Goal: Transaction & Acquisition: Purchase product/service

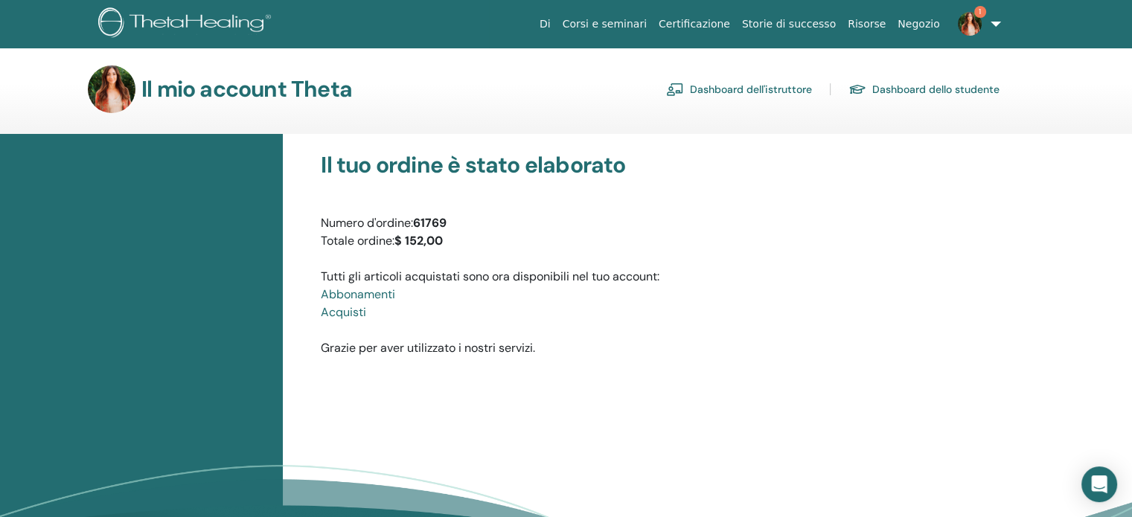
click at [765, 91] on font "Dashboard dell'istruttore" at bounding box center [751, 89] width 122 height 13
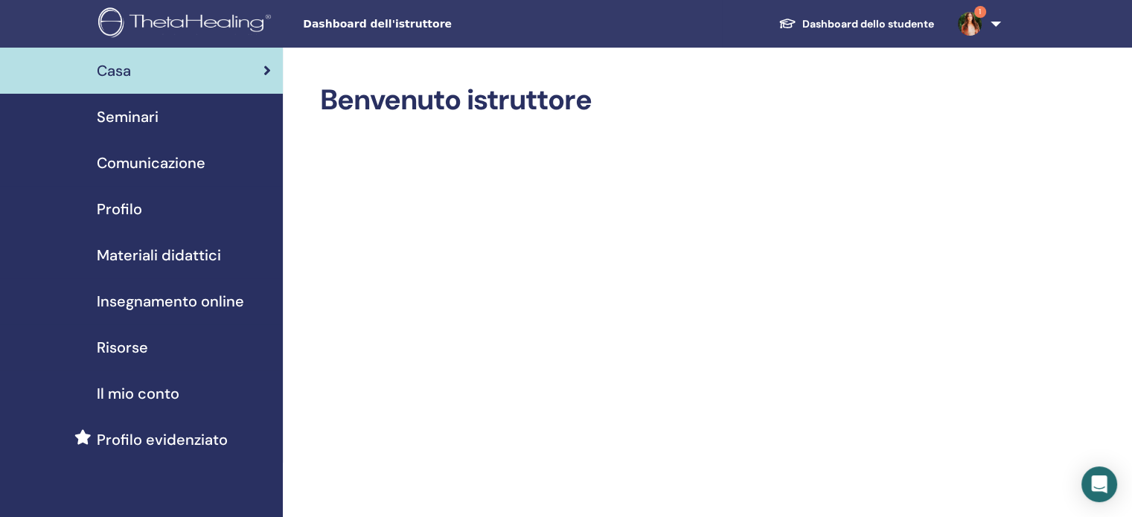
click at [161, 307] on font "Insegnamento online" at bounding box center [170, 301] width 147 height 19
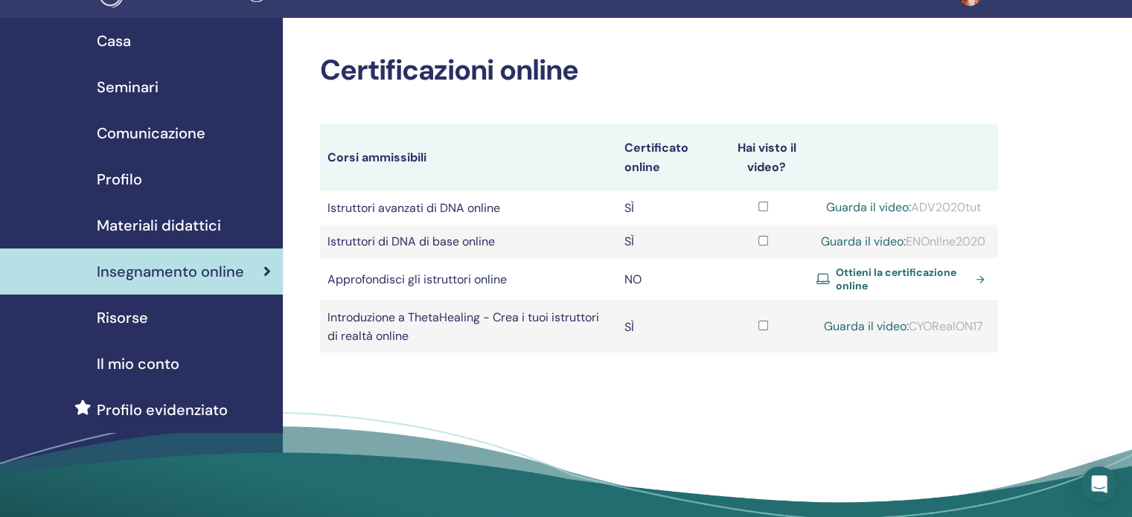
scroll to position [32, 0]
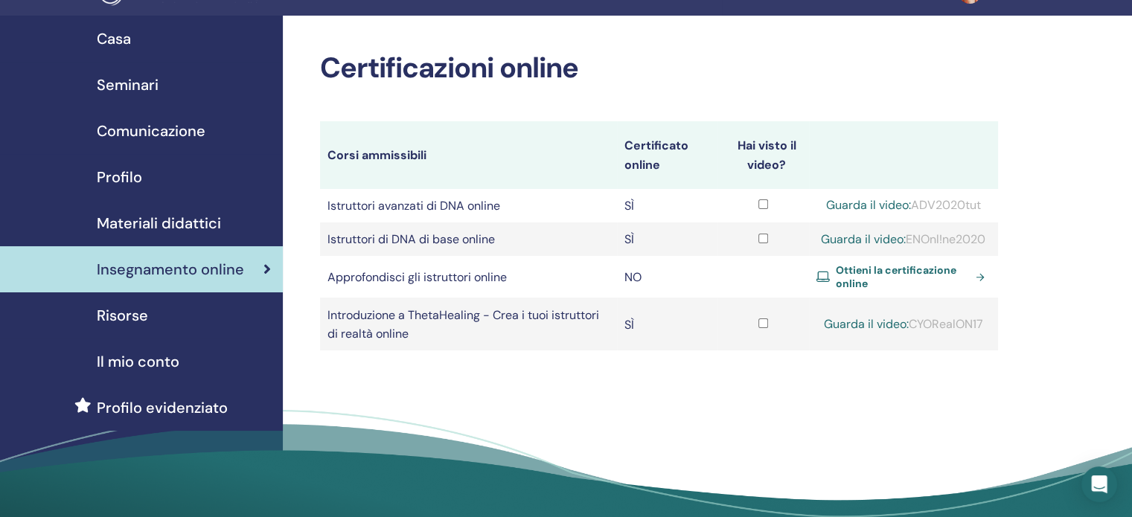
click at [885, 290] on font "Ottieni la certificazione online" at bounding box center [896, 277] width 121 height 27
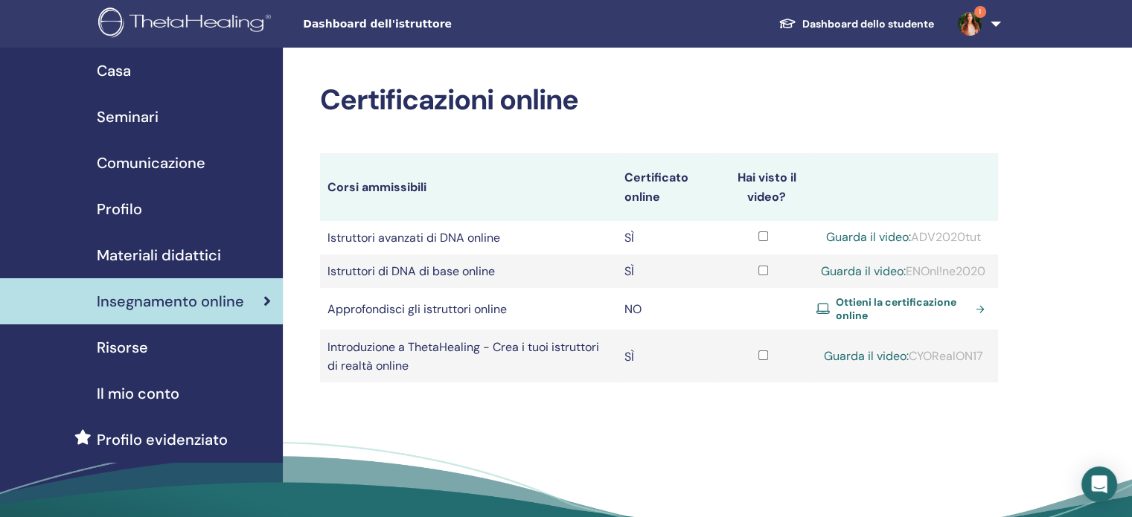
click at [146, 113] on font "Seminari" at bounding box center [128, 116] width 62 height 19
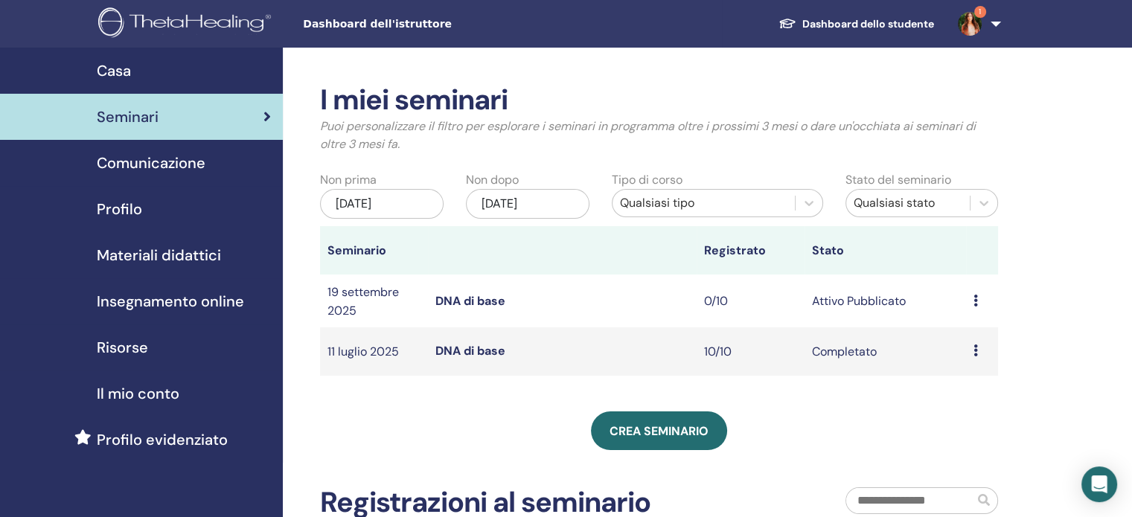
click at [977, 304] on icon at bounding box center [976, 301] width 4 height 12
click at [974, 313] on font "Anteprima" at bounding box center [967, 315] width 58 height 16
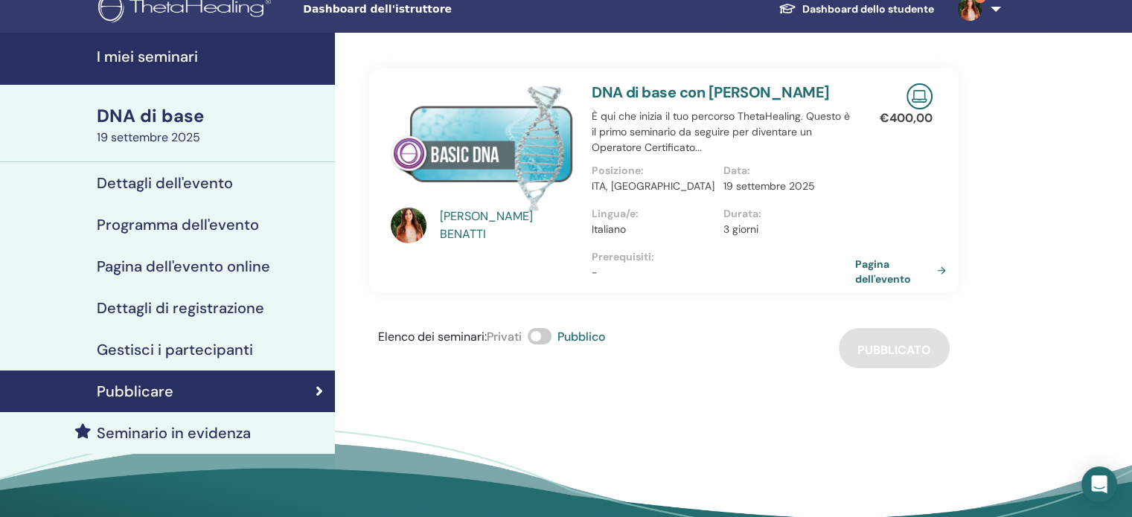
scroll to position [10, 0]
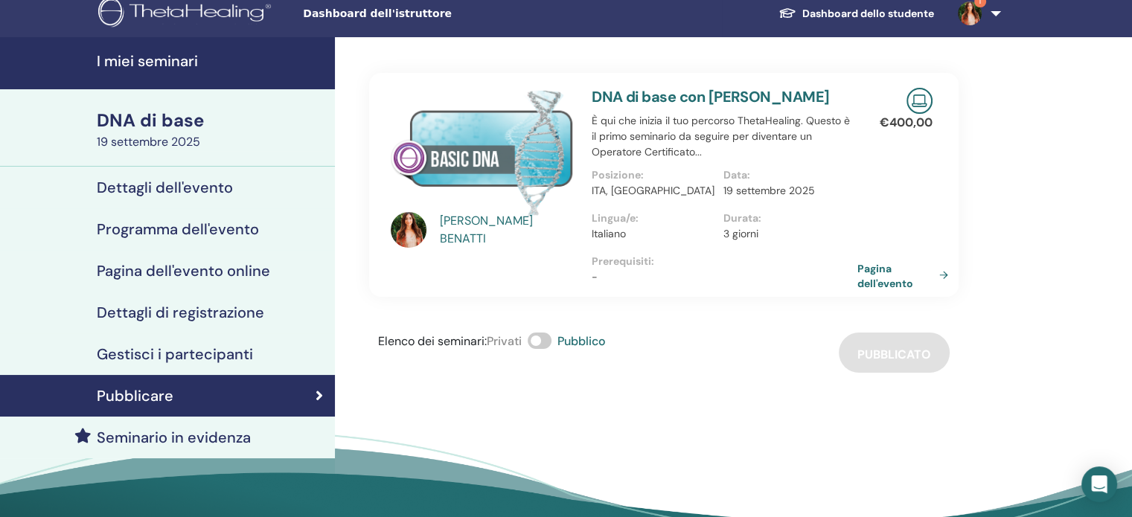
click at [886, 279] on font "Pagina dell'evento" at bounding box center [886, 276] width 56 height 28
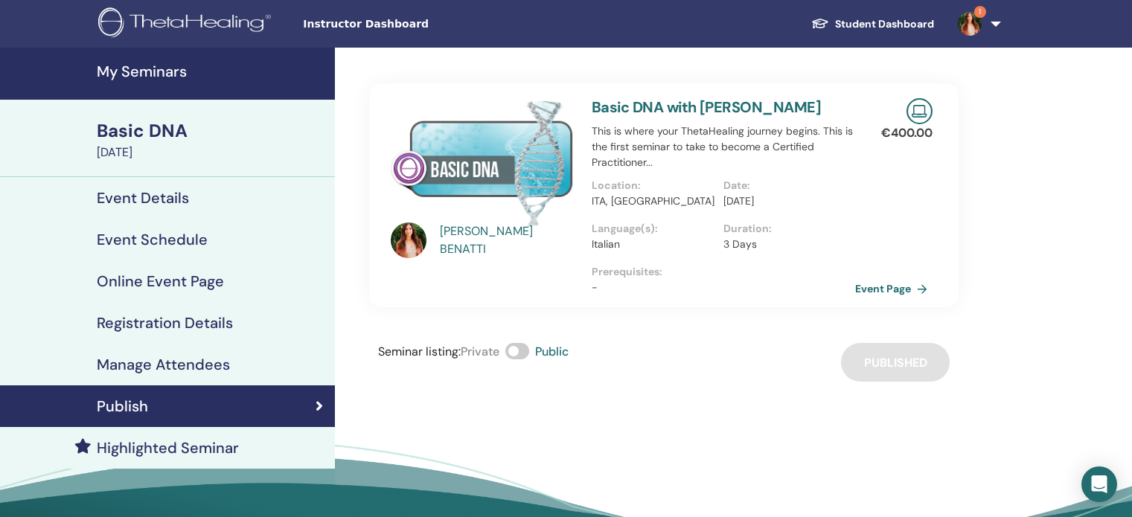
scroll to position [10, 0]
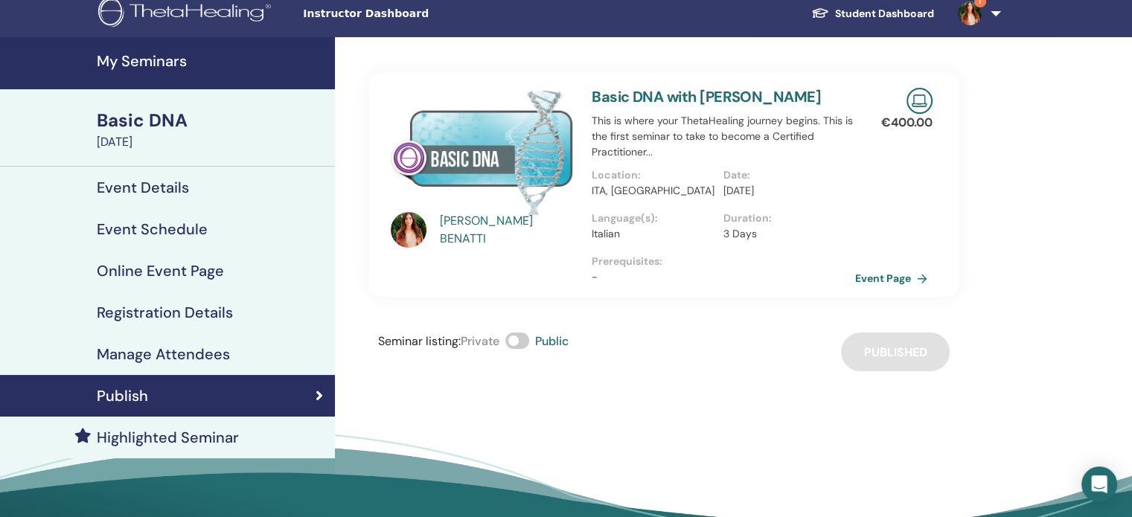
drag, startPoint x: 715, startPoint y: 312, endPoint x: 637, endPoint y: 89, distance: 235.9
click at [637, 89] on link "Basic DNA with [PERSON_NAME]" at bounding box center [706, 96] width 229 height 19
click at [643, 99] on link "Basic DNA with VALENTINA BENATTI" at bounding box center [706, 96] width 229 height 19
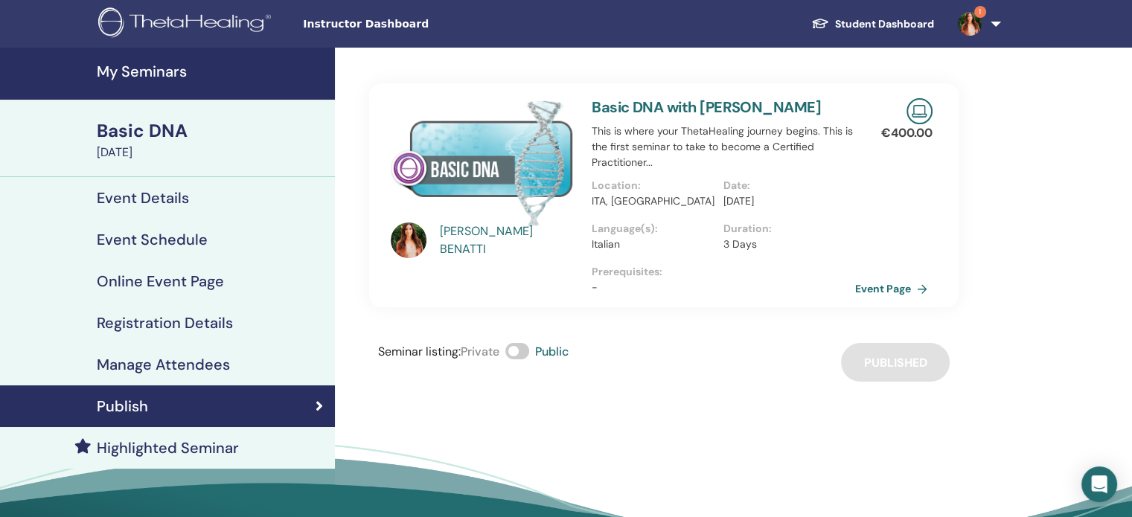
click at [708, 106] on link "Basic DNA with VALENTINA BENATTI" at bounding box center [706, 107] width 229 height 19
click at [870, 288] on link "Event Page" at bounding box center [897, 289] width 78 height 22
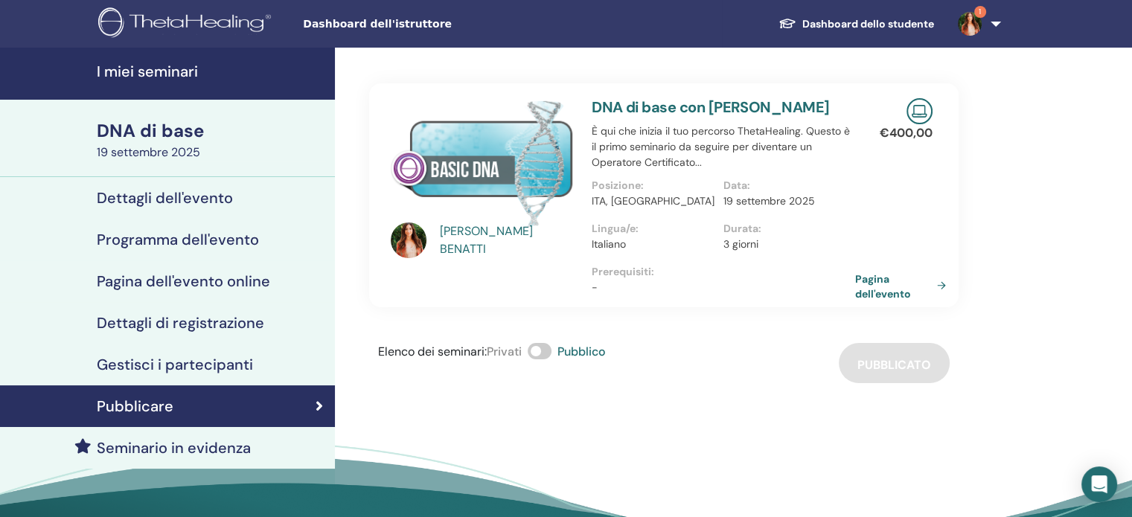
click at [170, 130] on font "DNA di base" at bounding box center [150, 130] width 107 height 23
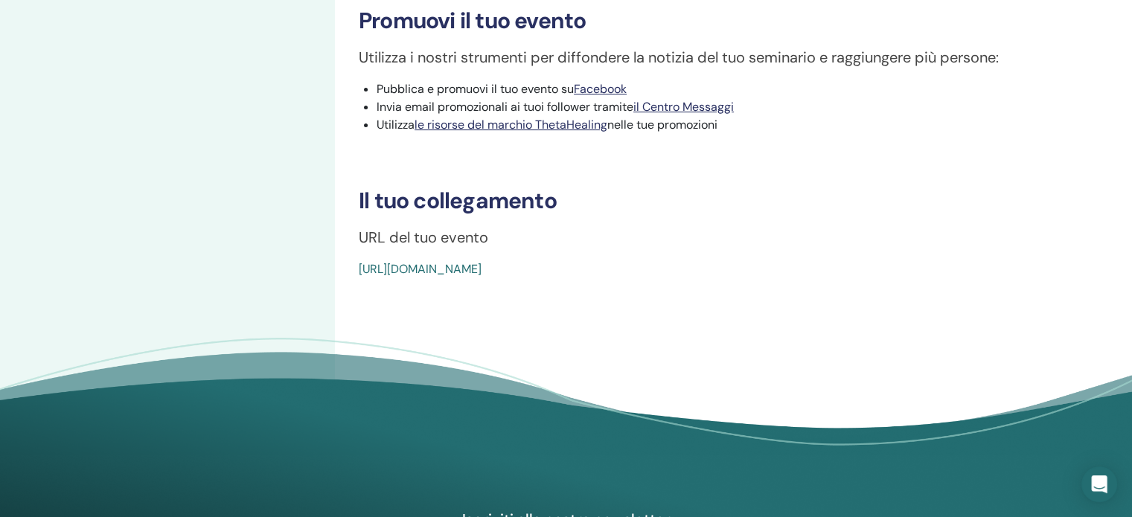
scroll to position [466, 0]
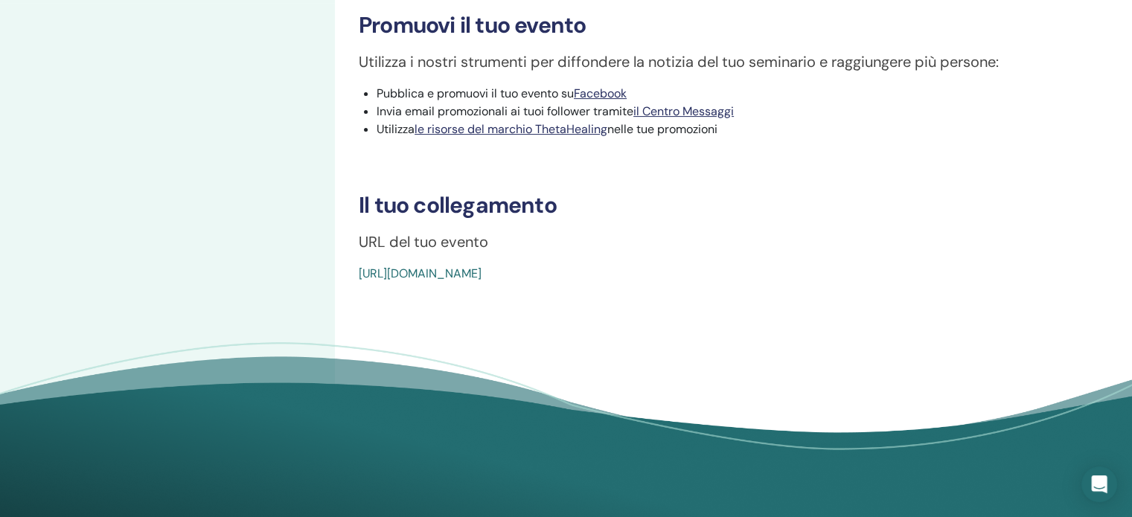
drag, startPoint x: 346, startPoint y: 267, endPoint x: 686, endPoint y: 298, distance: 341.7
click at [686, 298] on div "DNA di base Tipo di evento In linea Stato dell'evento Attivo Pubblicato Registr…" at bounding box center [712, 37] width 755 height 910
drag, startPoint x: 628, startPoint y: 277, endPoint x: 577, endPoint y: 324, distance: 69.0
click at [577, 324] on div "DNA di base Tipo di evento In linea Stato dell'evento Attivo Pubblicato Registr…" at bounding box center [712, 37] width 755 height 910
drag, startPoint x: 416, startPoint y: 267, endPoint x: 364, endPoint y: 357, distance: 103.4
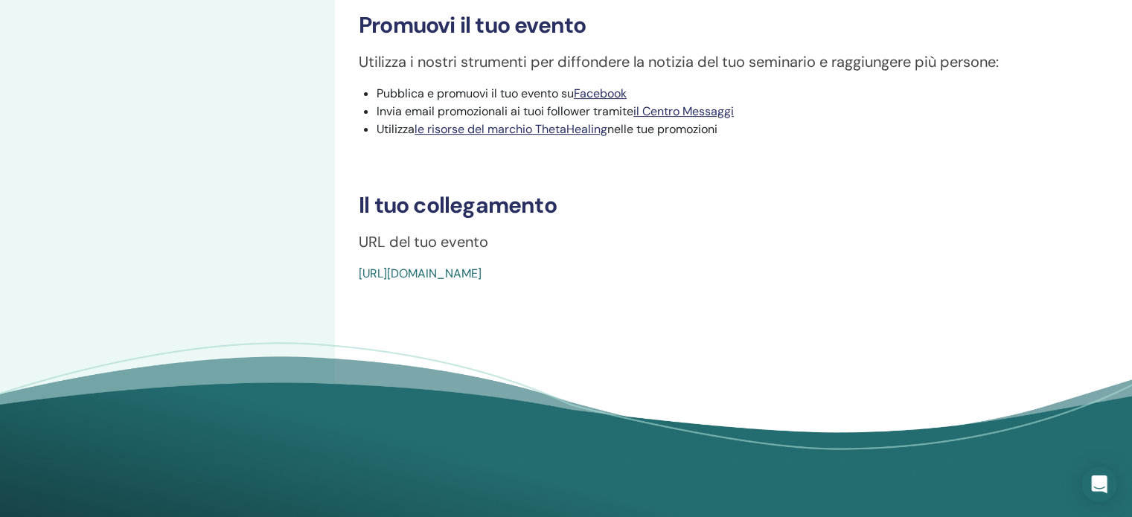
click at [468, 275] on font "https://www.thetahealing.com/seminar-371626-details.html" at bounding box center [420, 274] width 123 height 16
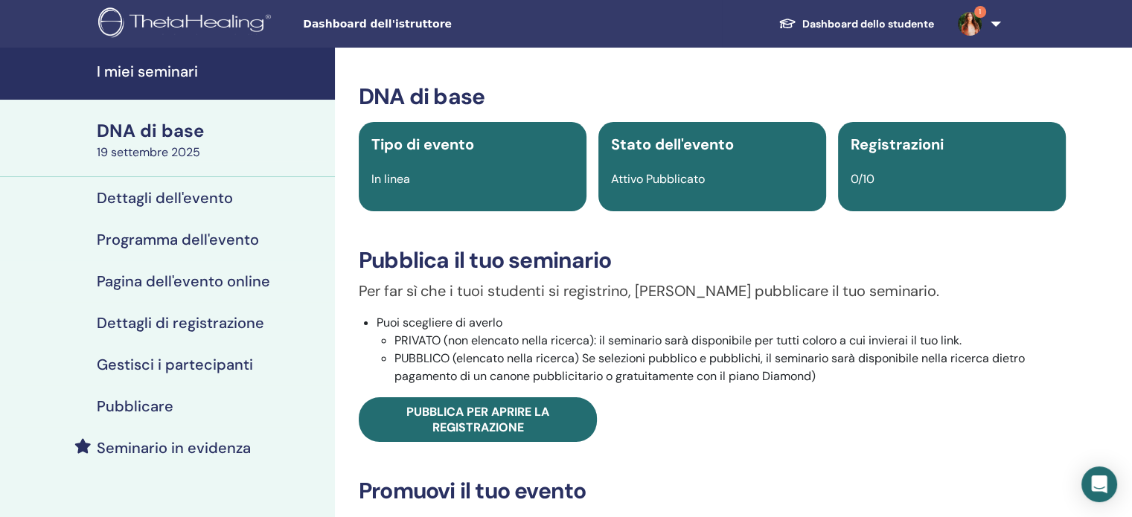
drag, startPoint x: 144, startPoint y: 196, endPoint x: 37, endPoint y: 224, distance: 110.9
click at [37, 224] on link "Programma dell'evento" at bounding box center [167, 240] width 335 height 42
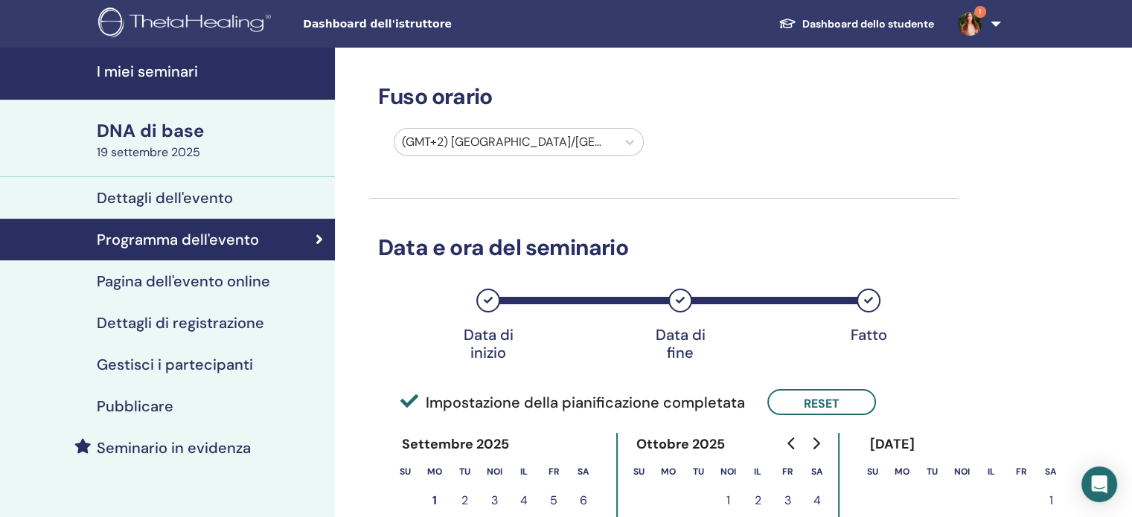
click at [124, 191] on font "Dettagli dell'evento" at bounding box center [165, 197] width 136 height 19
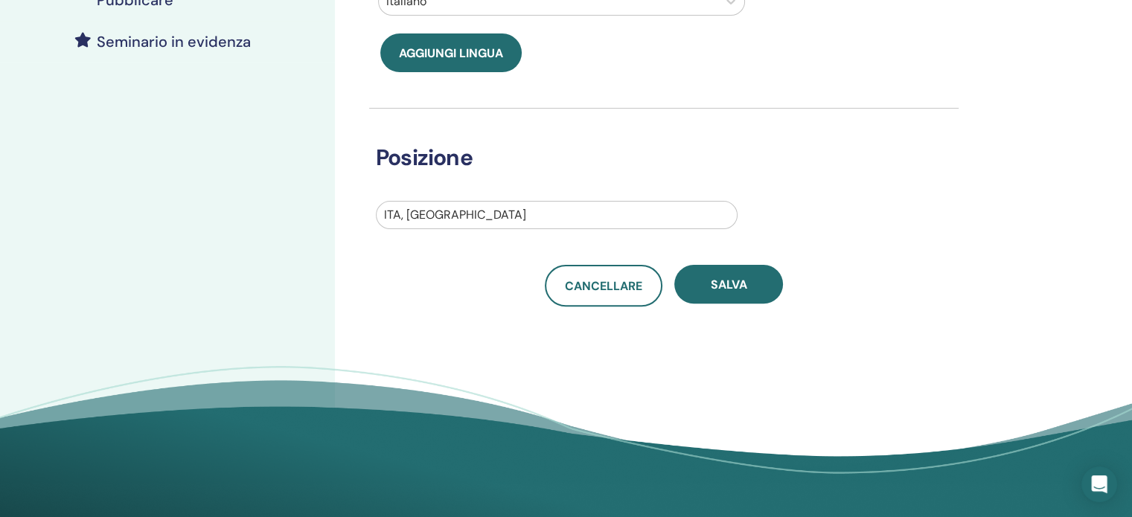
scroll to position [408, 0]
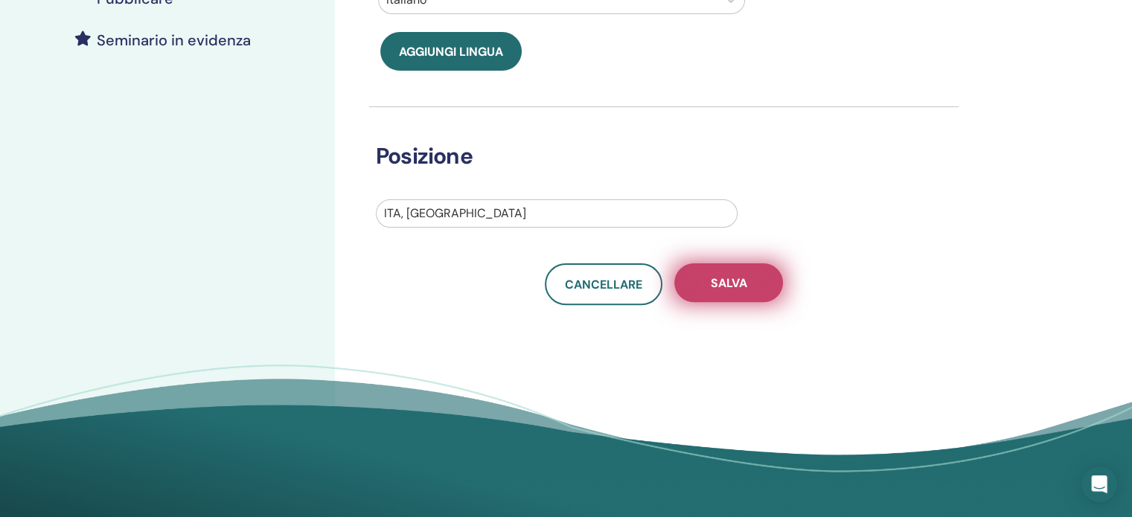
click at [715, 283] on font "Salva" at bounding box center [729, 283] width 36 height 16
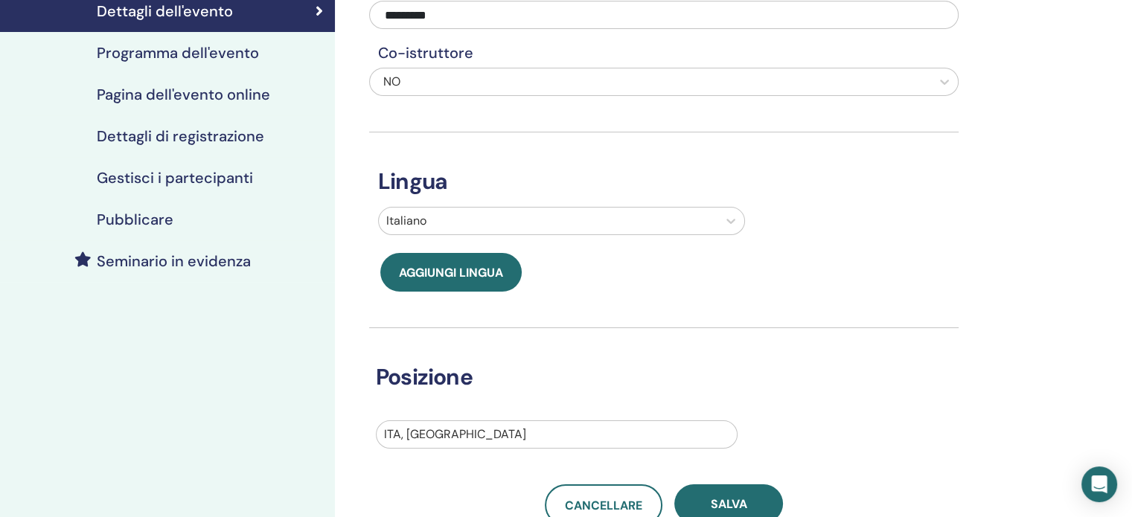
scroll to position [186, 0]
click at [236, 132] on font "Dettagli di registrazione" at bounding box center [181, 136] width 168 height 19
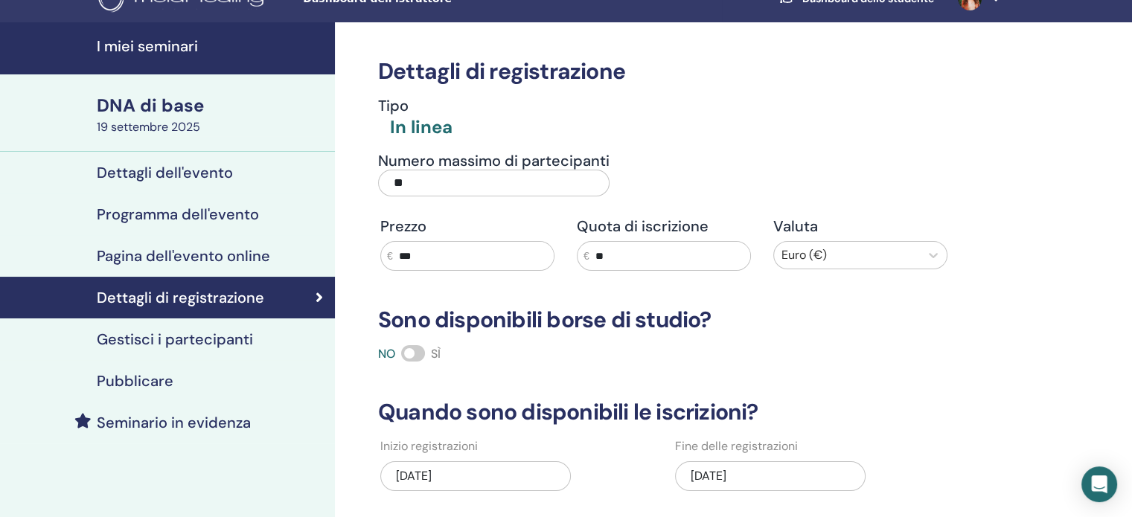
scroll to position [24, 0]
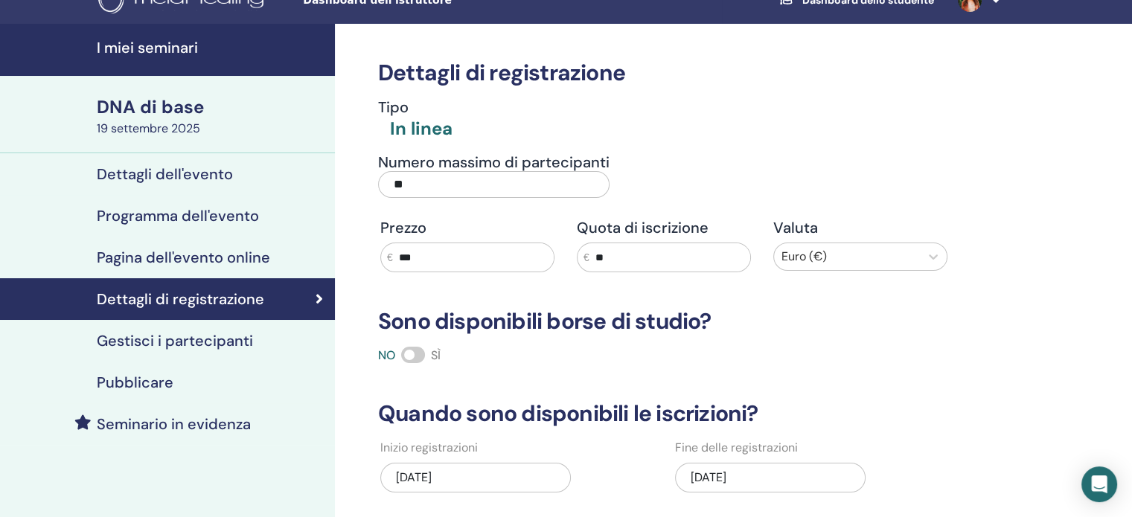
click at [427, 252] on input "***" at bounding box center [473, 257] width 161 height 28
type input "*"
type input "***"
click at [627, 258] on input "**" at bounding box center [670, 257] width 161 height 28
type input "*"
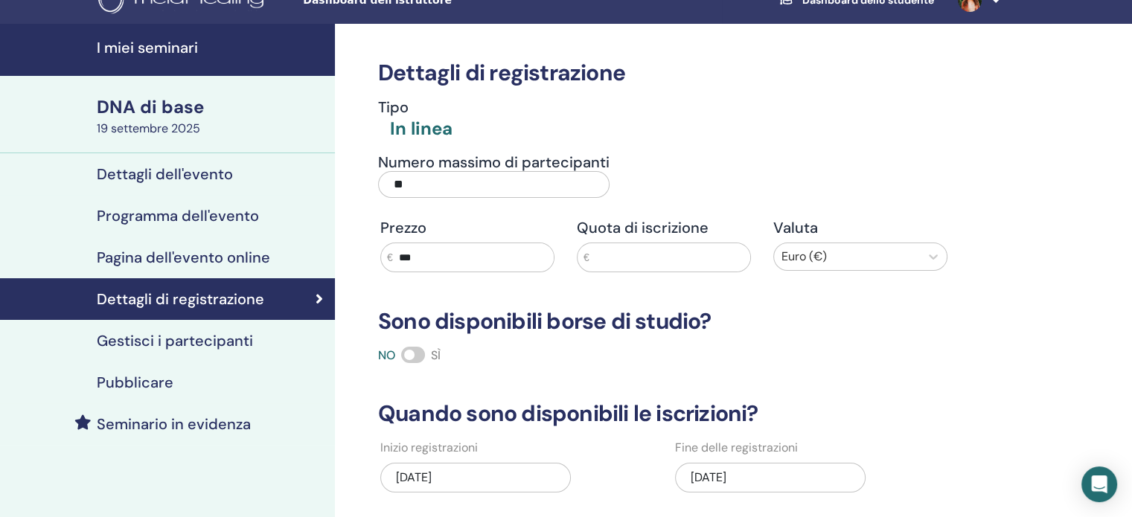
click at [842, 329] on h3 "Sono disponibili borse di studio?" at bounding box center [664, 321] width 590 height 27
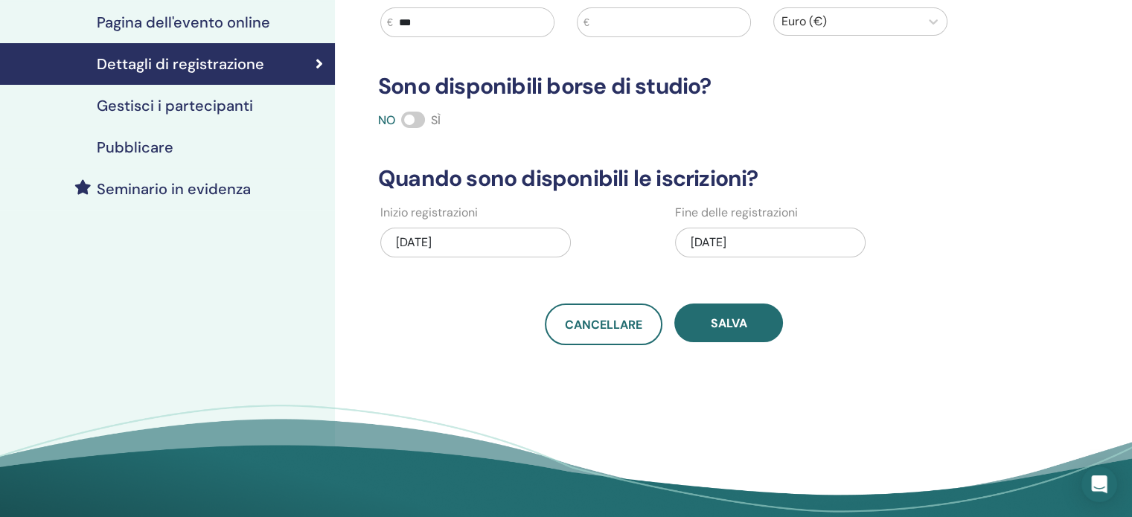
scroll to position [262, 0]
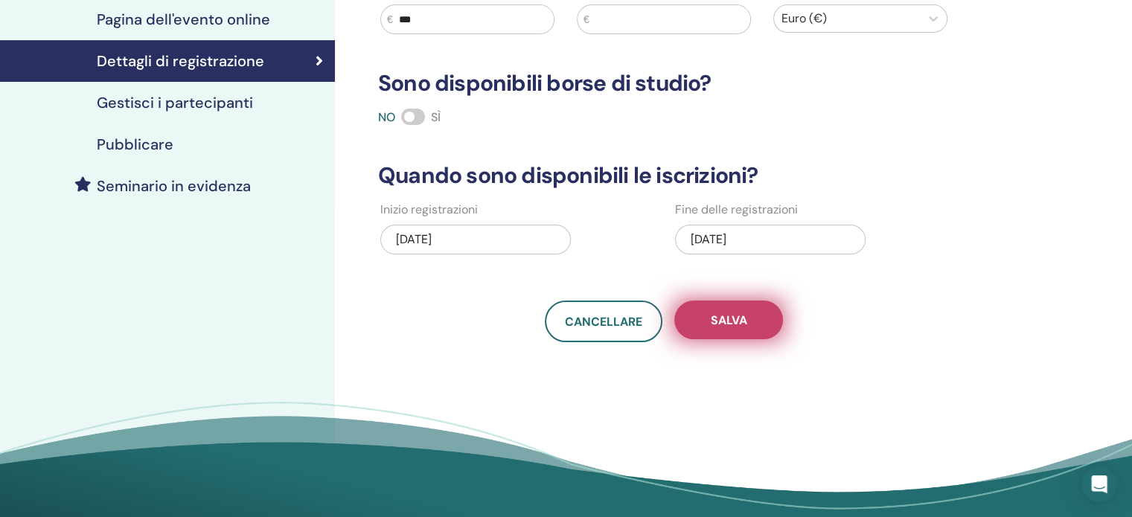
click at [723, 328] on button "Salva" at bounding box center [728, 320] width 109 height 39
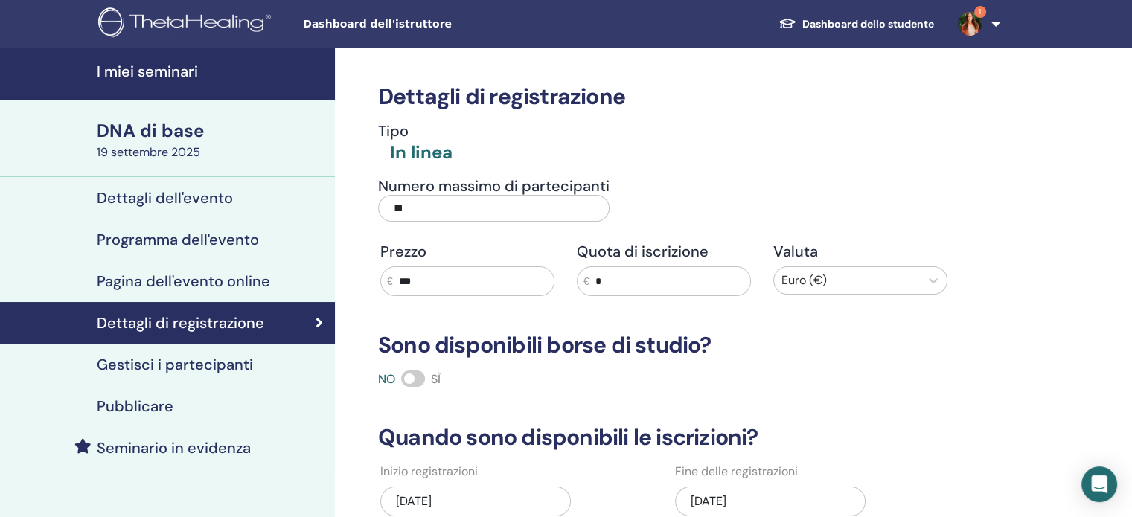
scroll to position [232, 0]
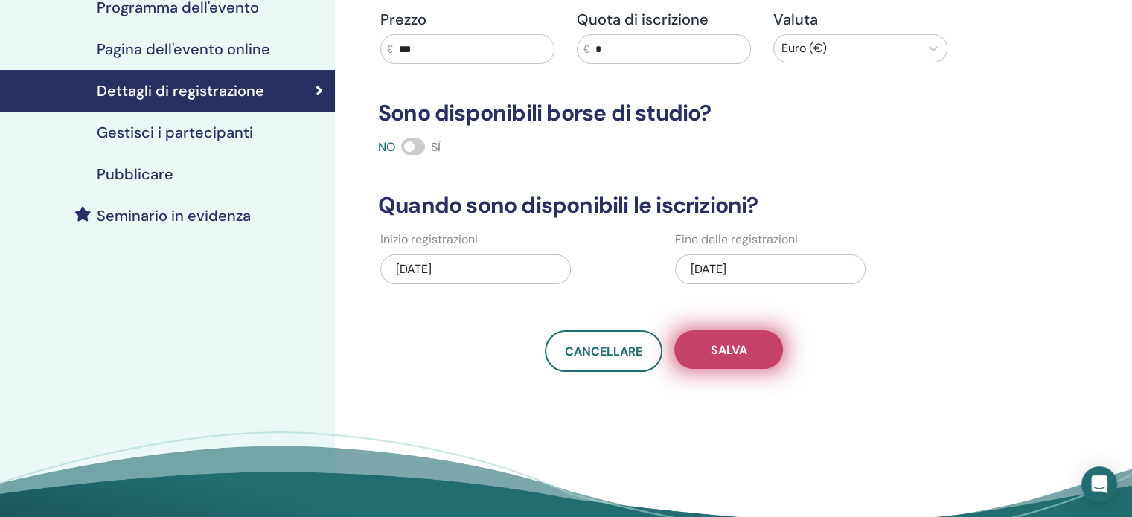
click at [736, 357] on button "Salva" at bounding box center [728, 350] width 109 height 39
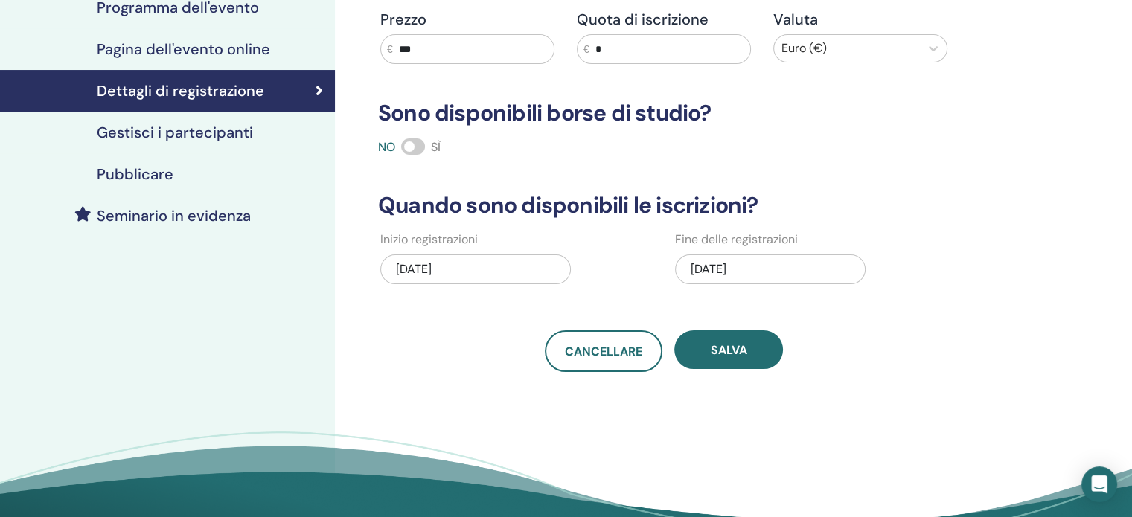
click at [736, 357] on button "Salva" at bounding box center [728, 350] width 109 height 39
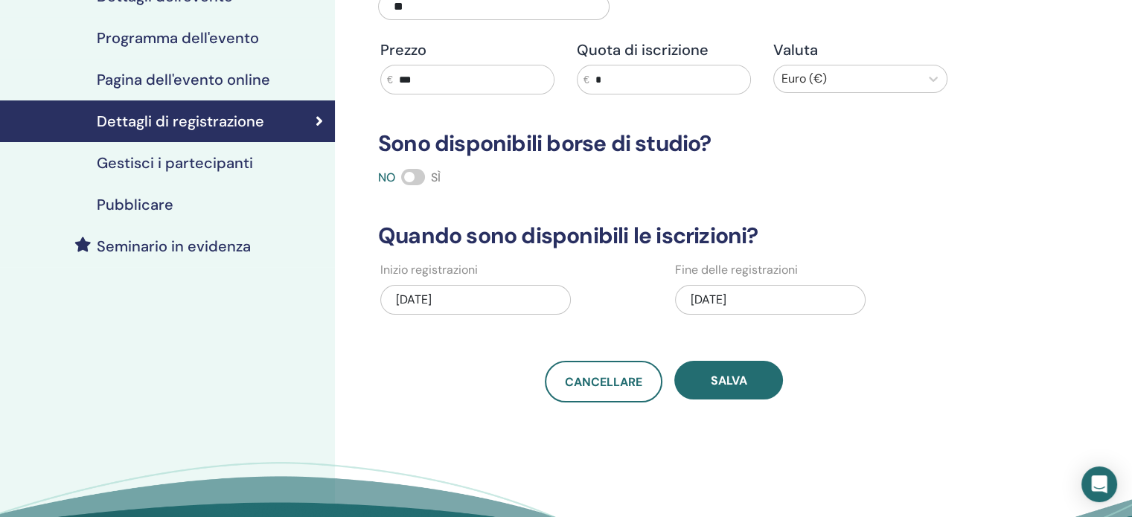
scroll to position [240, 0]
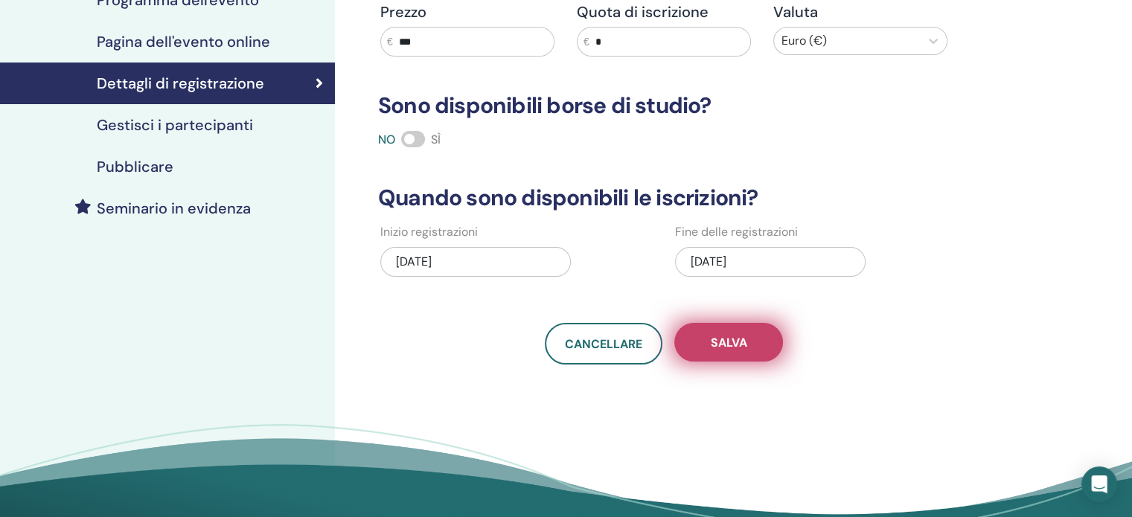
click at [743, 345] on font "Salva" at bounding box center [729, 343] width 36 height 16
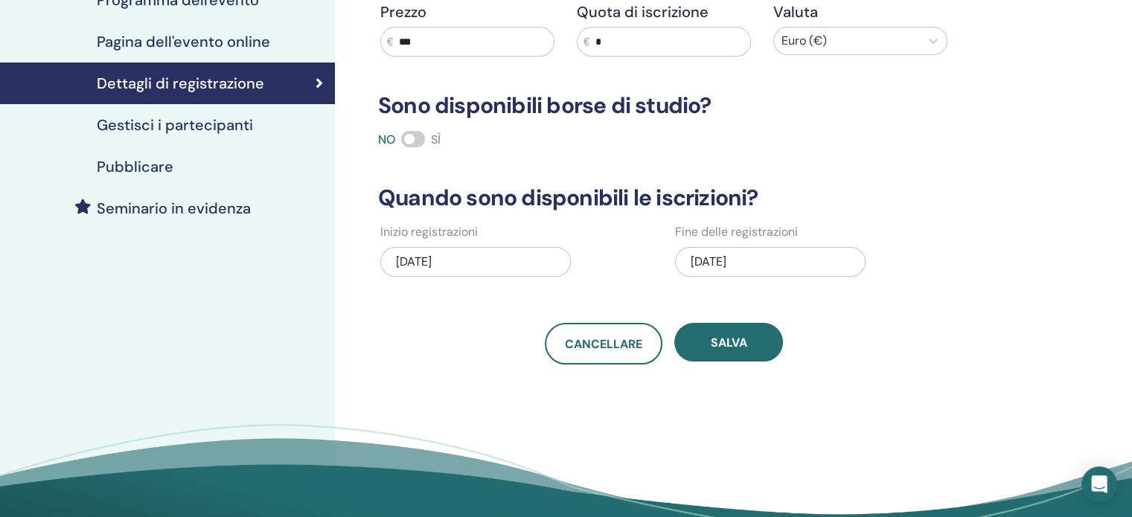
scroll to position [0, 0]
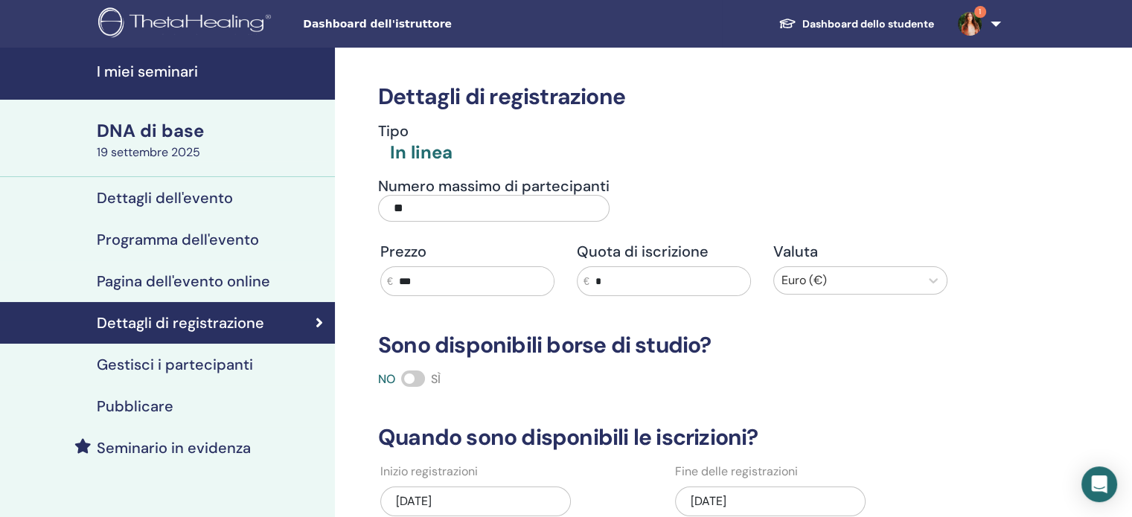
click at [165, 200] on font "Dettagli dell'evento" at bounding box center [165, 197] width 136 height 19
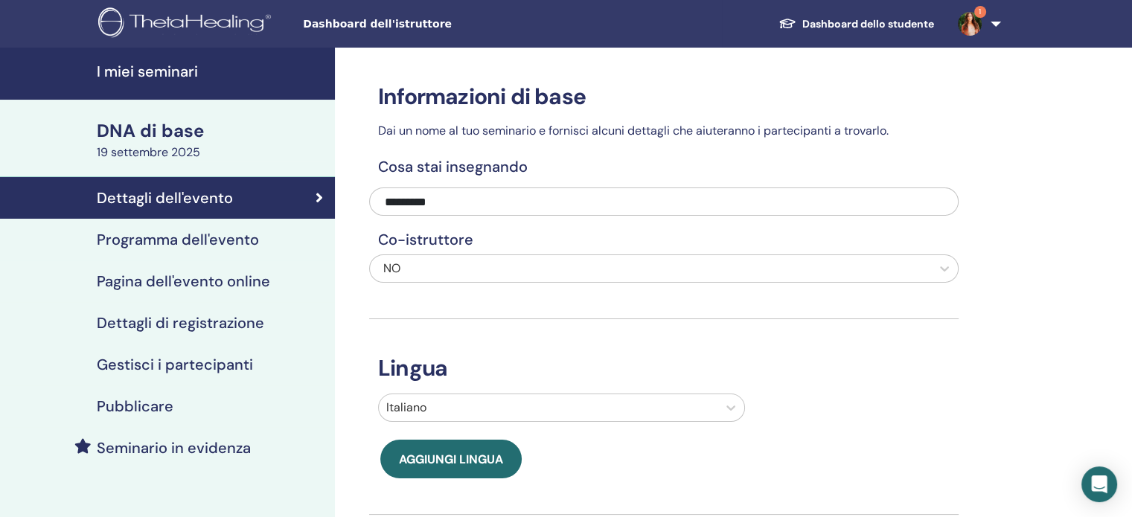
click at [176, 127] on font "DNA di base" at bounding box center [150, 130] width 107 height 23
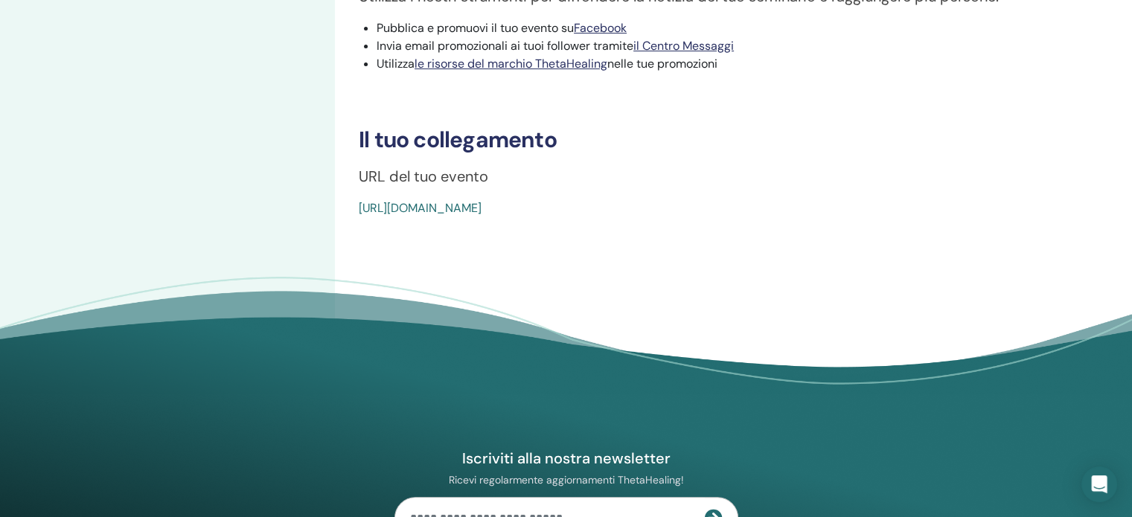
scroll to position [533, 0]
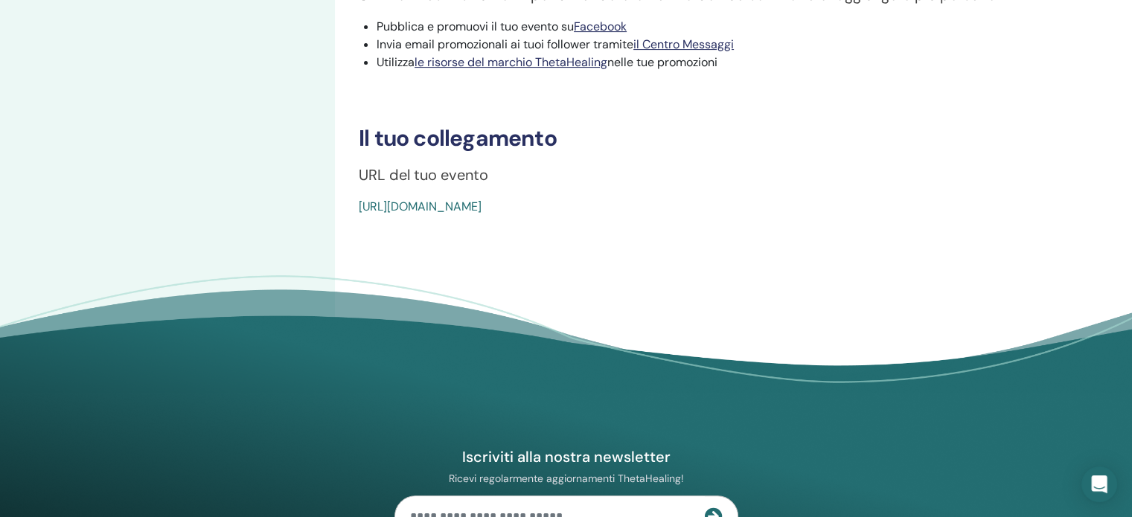
click at [482, 208] on font "https://www.thetahealing.com/seminar-371626-details.html" at bounding box center [420, 207] width 123 height 16
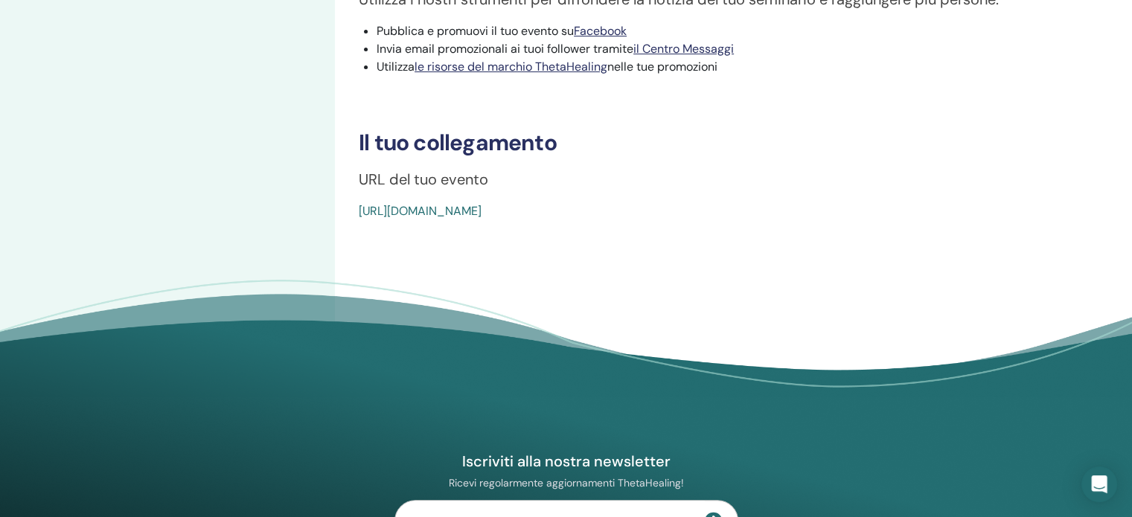
scroll to position [533, 0]
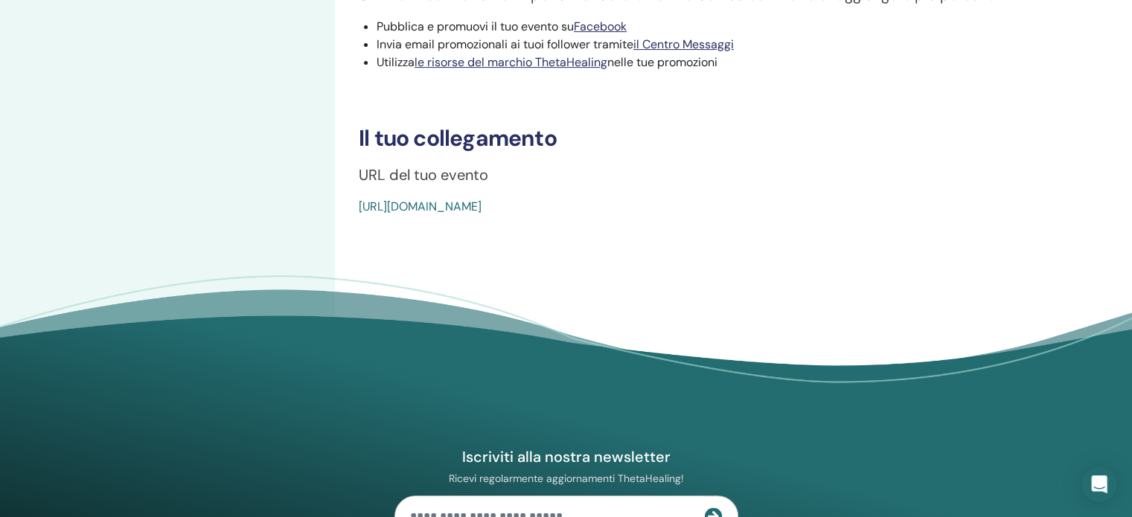
drag, startPoint x: 702, startPoint y: 210, endPoint x: 345, endPoint y: 208, distance: 357.3
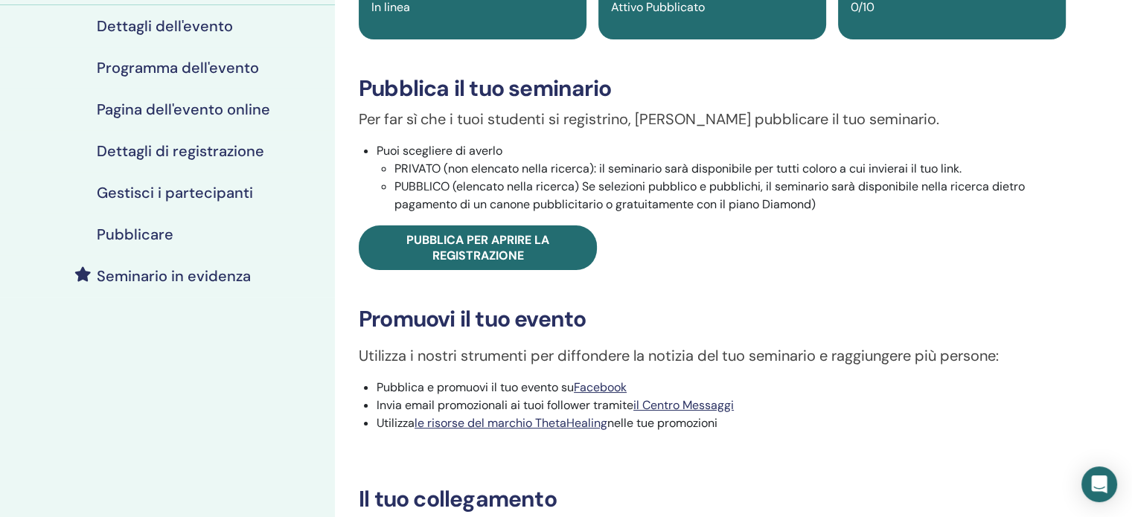
scroll to position [0, 0]
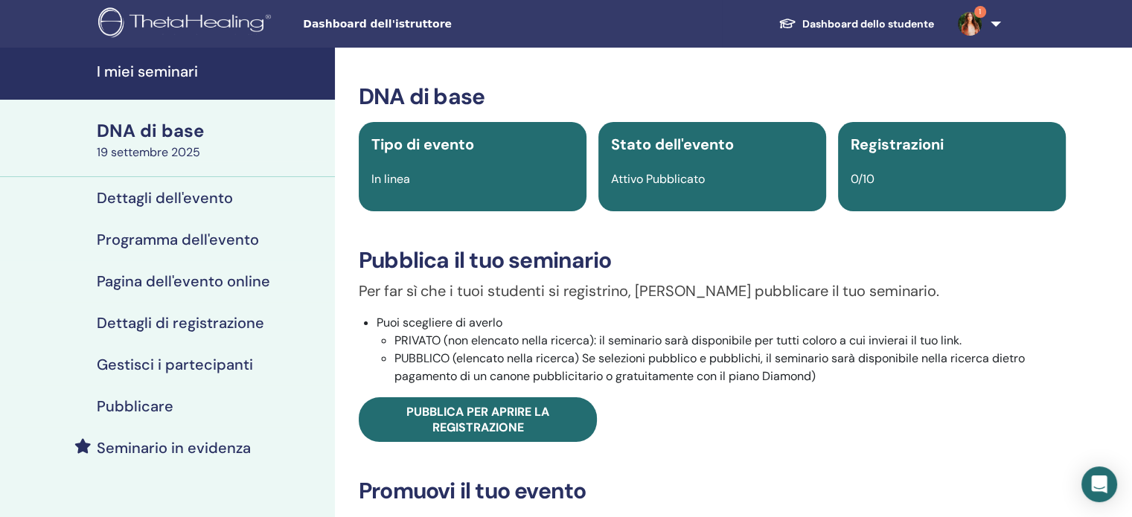
click at [155, 71] on font "I miei seminari" at bounding box center [147, 71] width 101 height 19
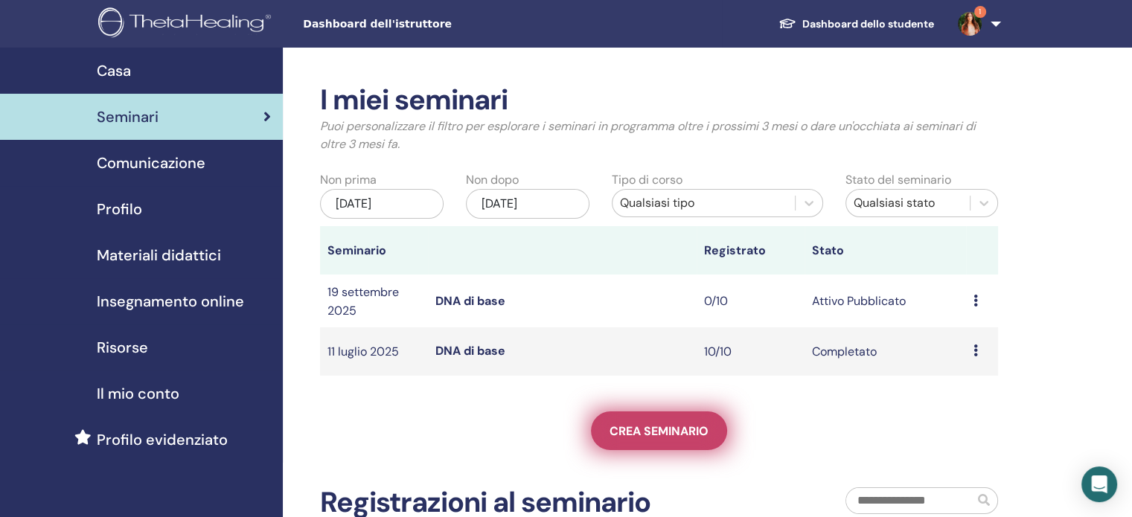
click at [672, 431] on font "Crea seminario" at bounding box center [659, 432] width 99 height 16
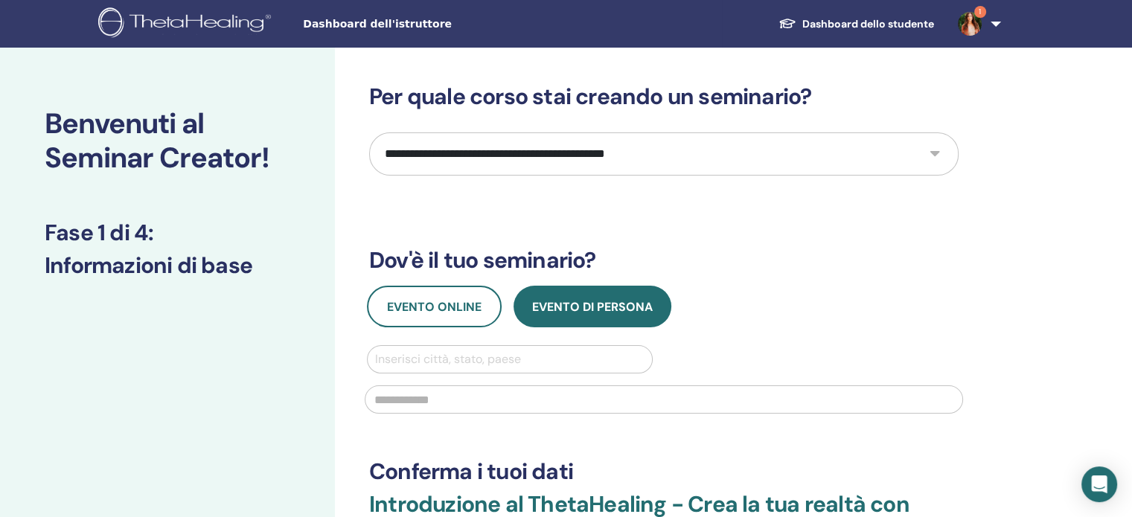
click at [933, 160] on select "**********" at bounding box center [664, 154] width 590 height 43
select select "*"
click at [369, 133] on select "**********" at bounding box center [664, 154] width 590 height 43
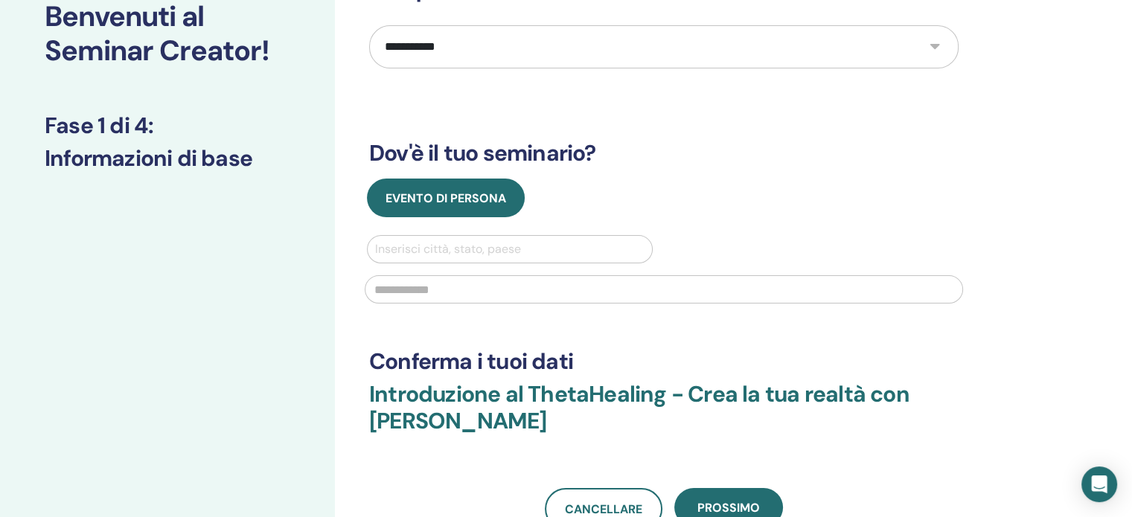
scroll to position [109, 0]
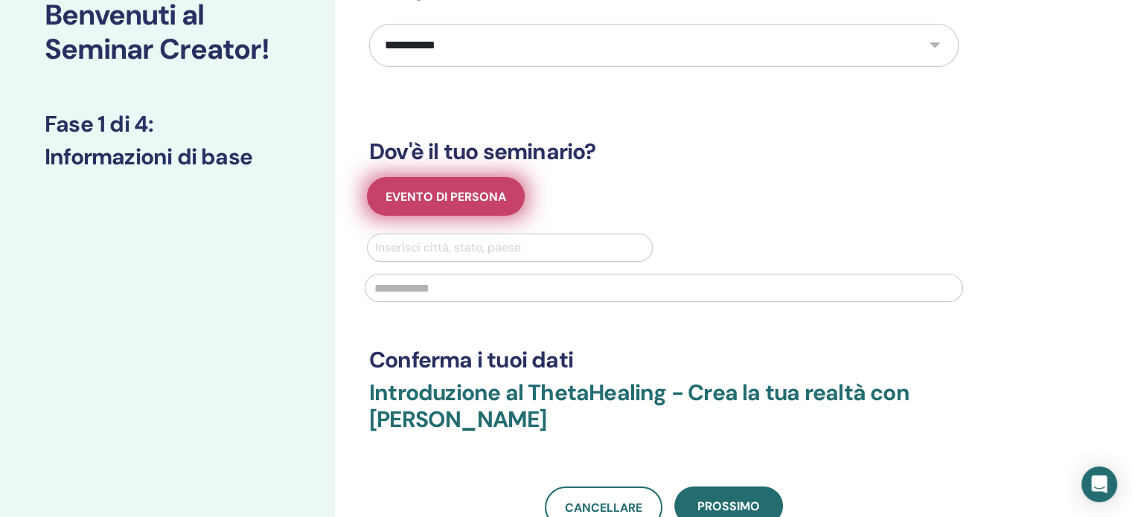
click at [458, 208] on button "Evento di persona" at bounding box center [446, 196] width 158 height 39
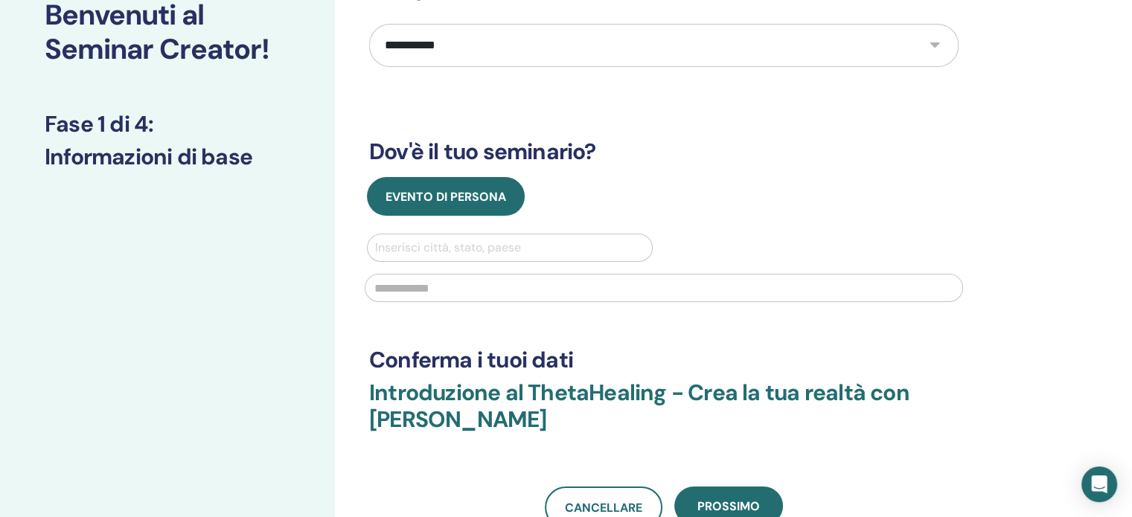
click at [432, 245] on div at bounding box center [509, 247] width 269 height 21
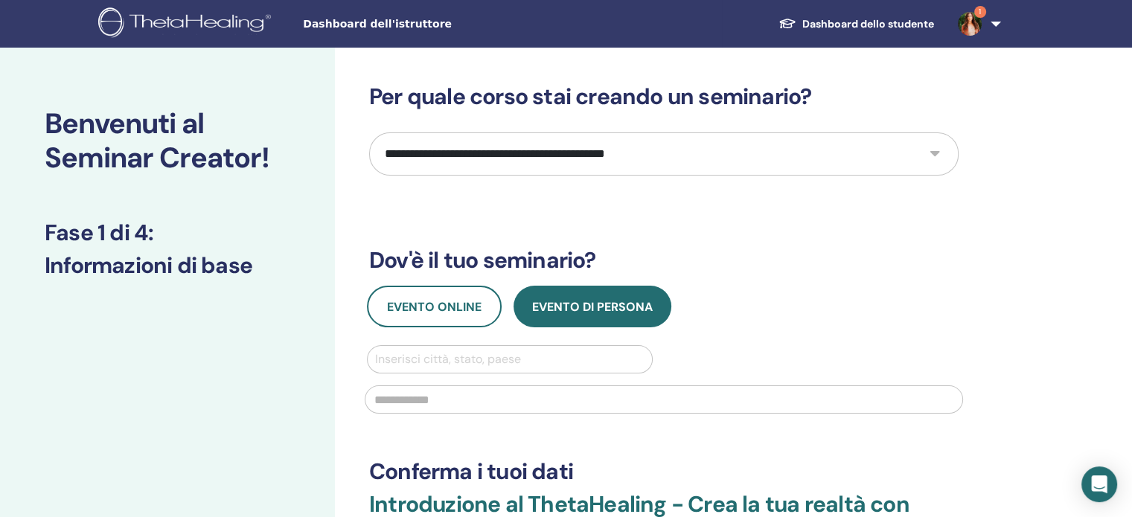
click at [934, 154] on select "**********" at bounding box center [664, 154] width 590 height 43
select select "*"
click at [369, 133] on select "**********" at bounding box center [664, 154] width 590 height 43
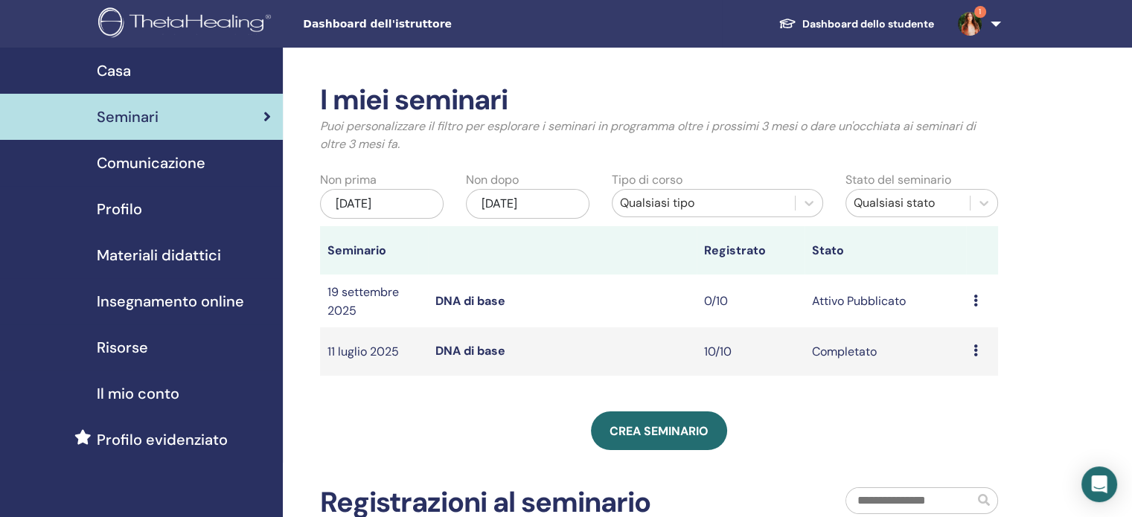
click at [138, 309] on font "Insegnamento online" at bounding box center [170, 301] width 147 height 19
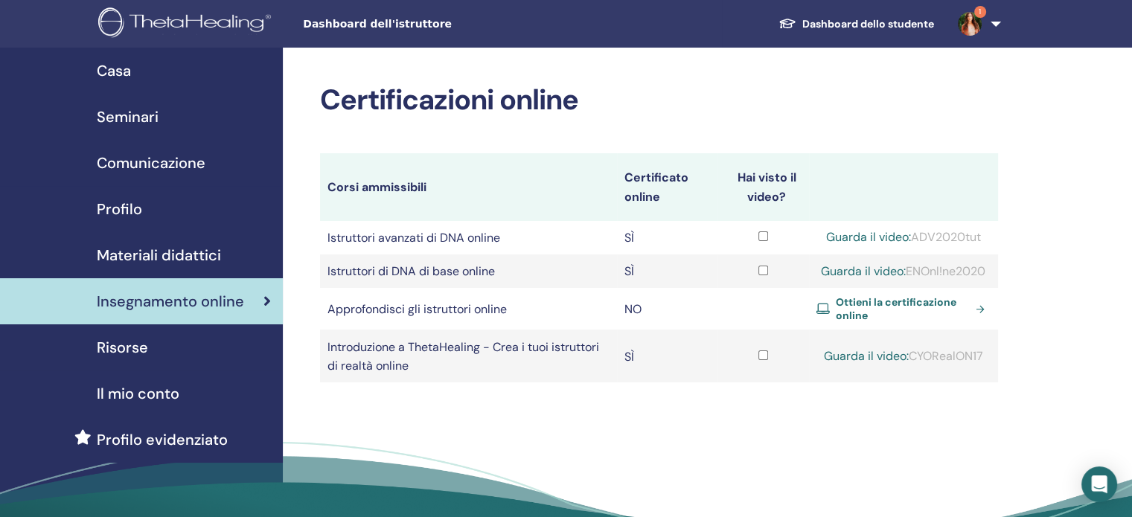
click at [869, 319] on font "Ottieni la certificazione online" at bounding box center [896, 309] width 121 height 27
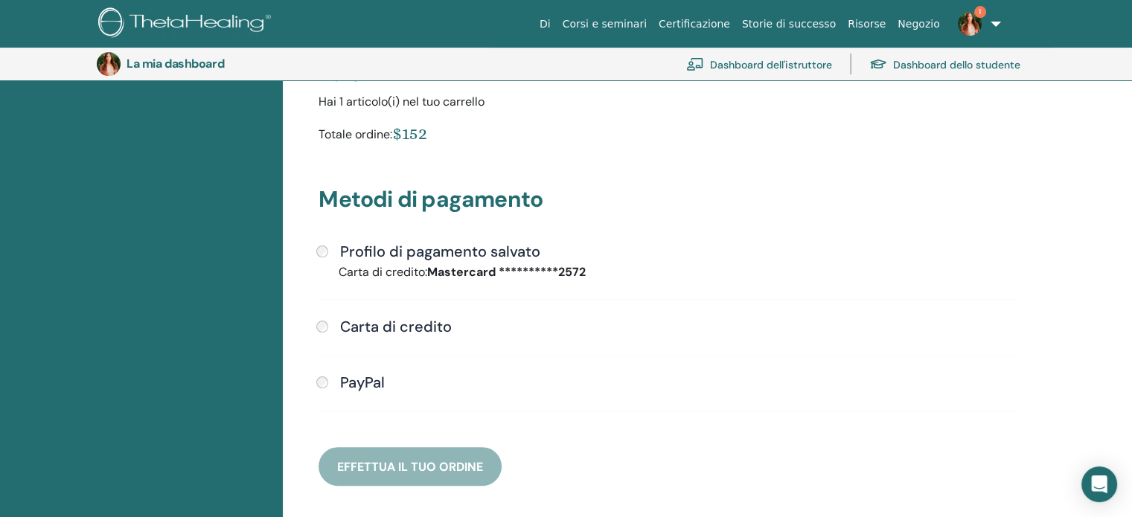
scroll to position [339, 0]
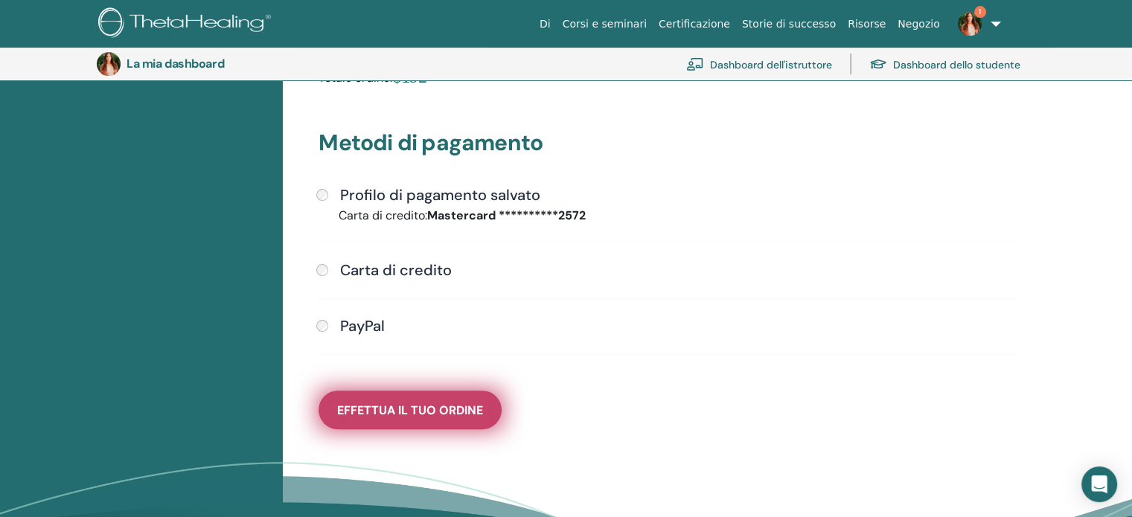
click at [408, 406] on font "Effettua il tuo ordine" at bounding box center [410, 411] width 146 height 16
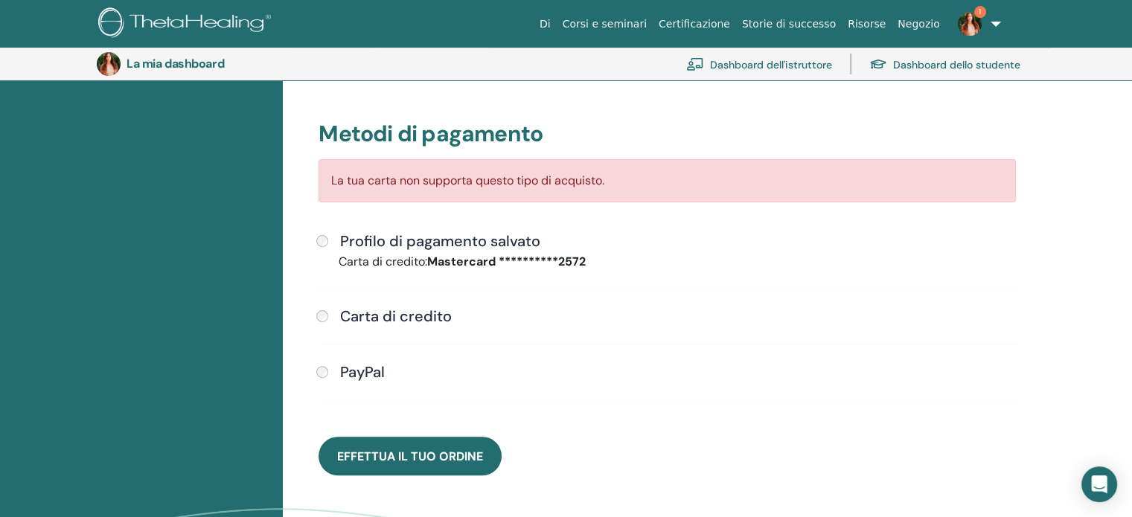
scroll to position [354, 0]
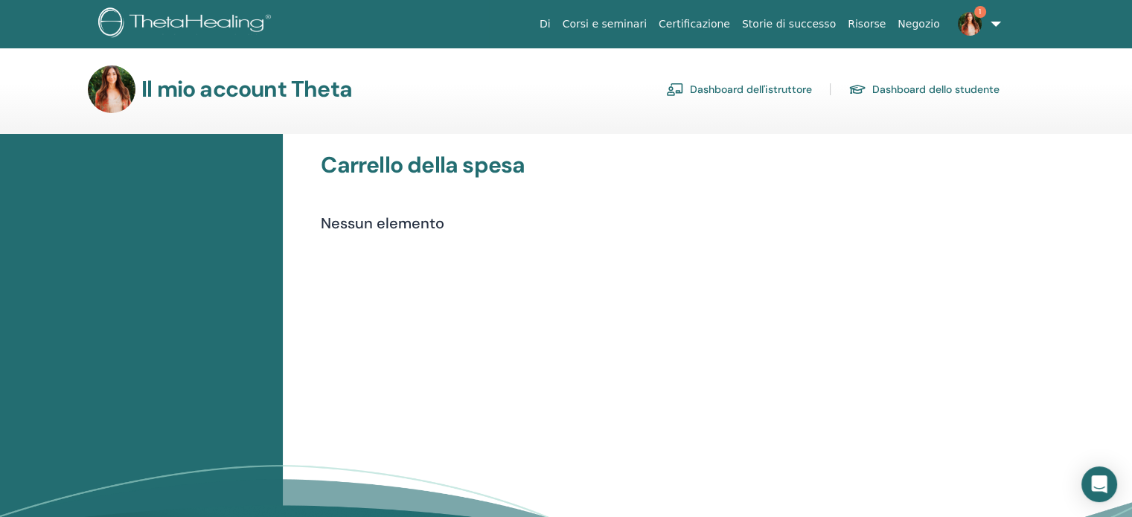
drag, startPoint x: 310, startPoint y: 197, endPoint x: 790, endPoint y: 89, distance: 491.6
click at [790, 89] on font "Dashboard dell'istruttore" at bounding box center [751, 89] width 122 height 13
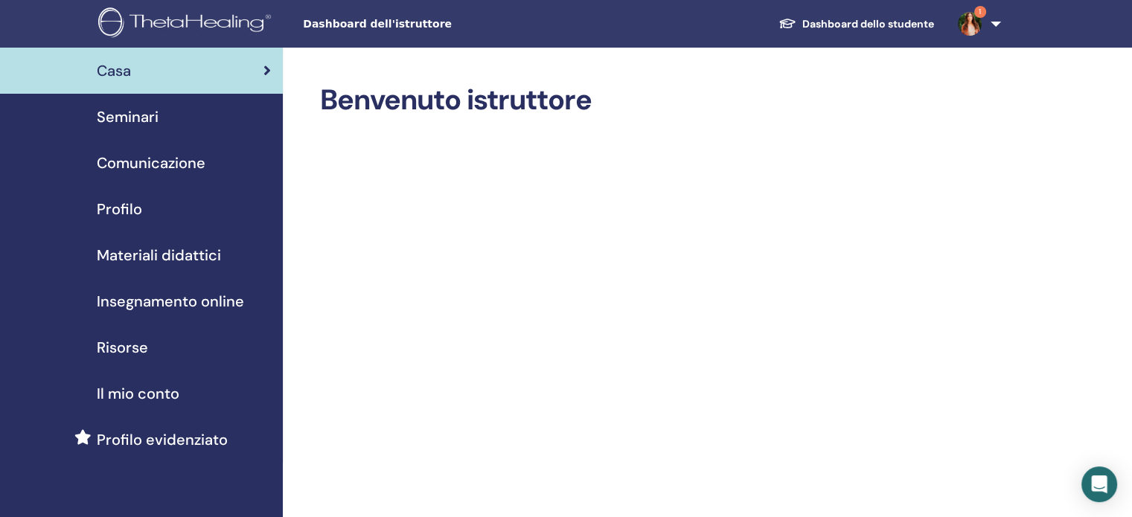
click at [185, 309] on font "Insegnamento online" at bounding box center [170, 301] width 147 height 19
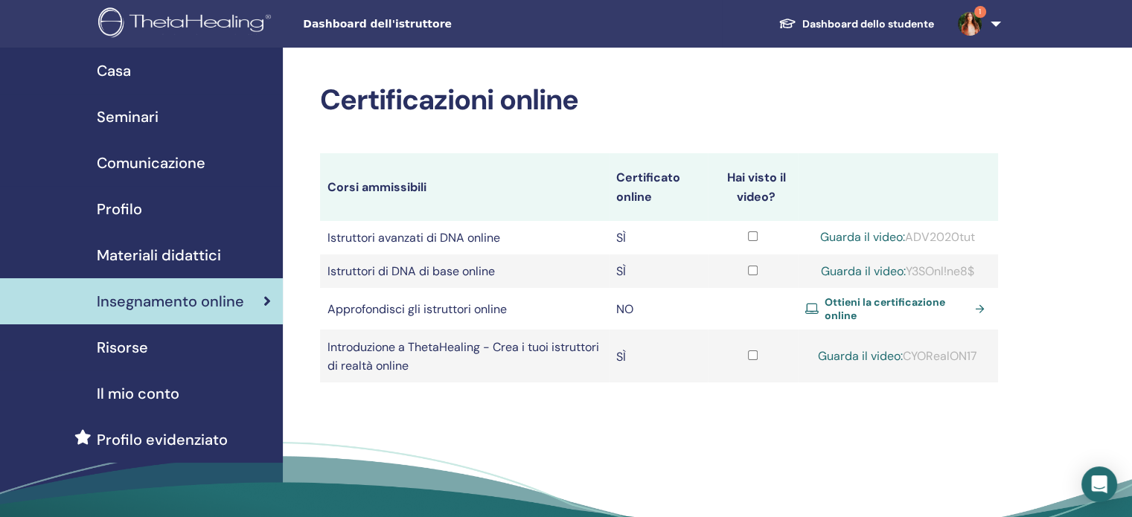
click at [905, 299] on font "Ottieni la certificazione online" at bounding box center [885, 309] width 121 height 27
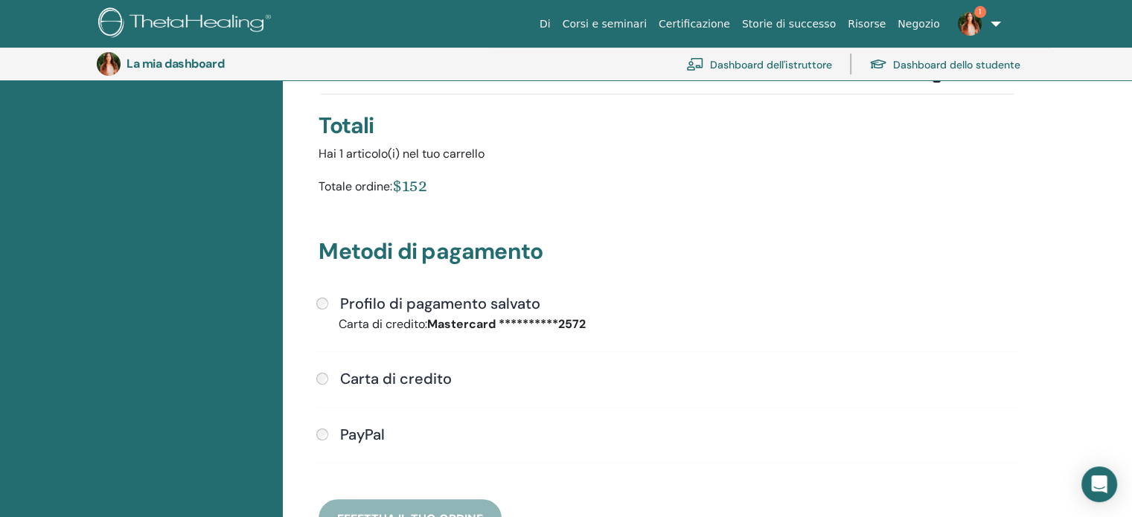
scroll to position [284, 0]
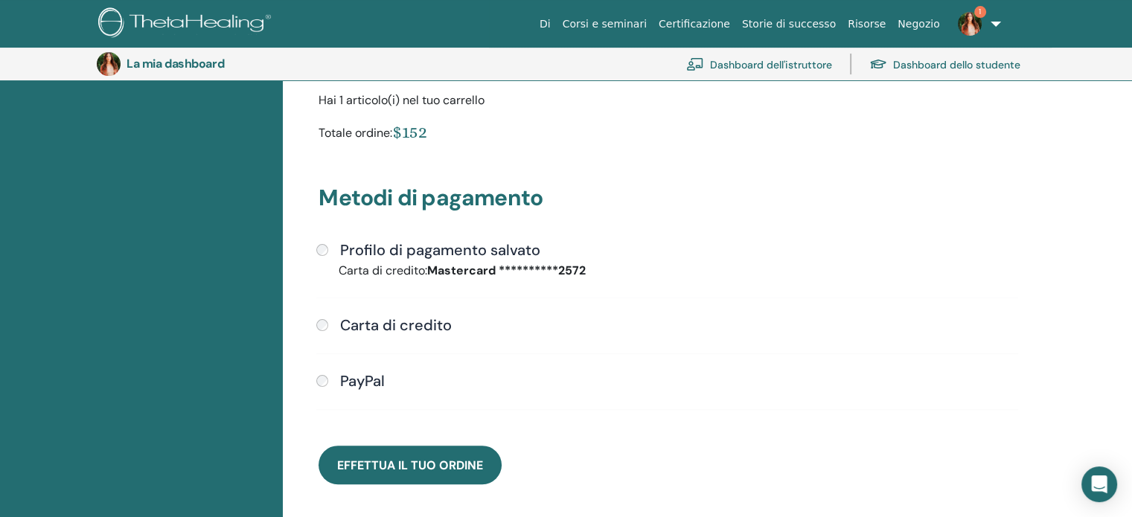
drag, startPoint x: 451, startPoint y: 460, endPoint x: 613, endPoint y: 472, distance: 162.0
click at [613, 472] on div "**********" at bounding box center [667, 317] width 715 height 336
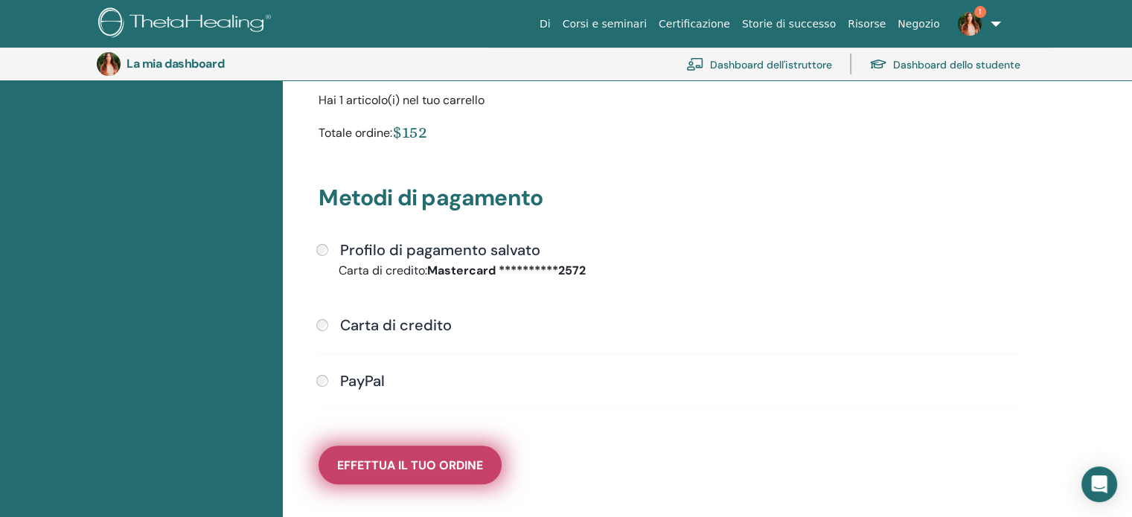
click at [485, 467] on button "Effettua il tuo ordine" at bounding box center [410, 465] width 183 height 39
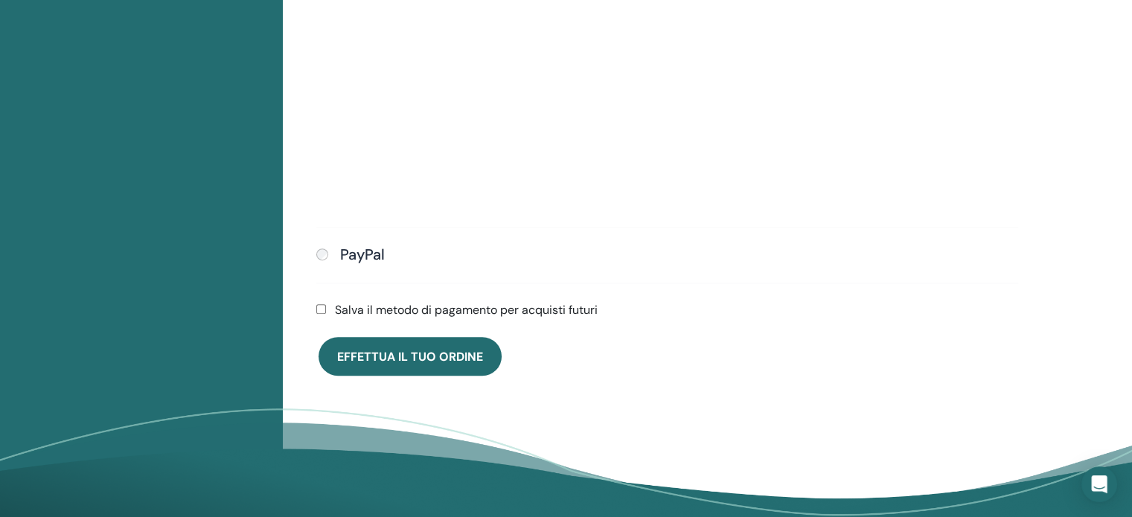
scroll to position [631, 0]
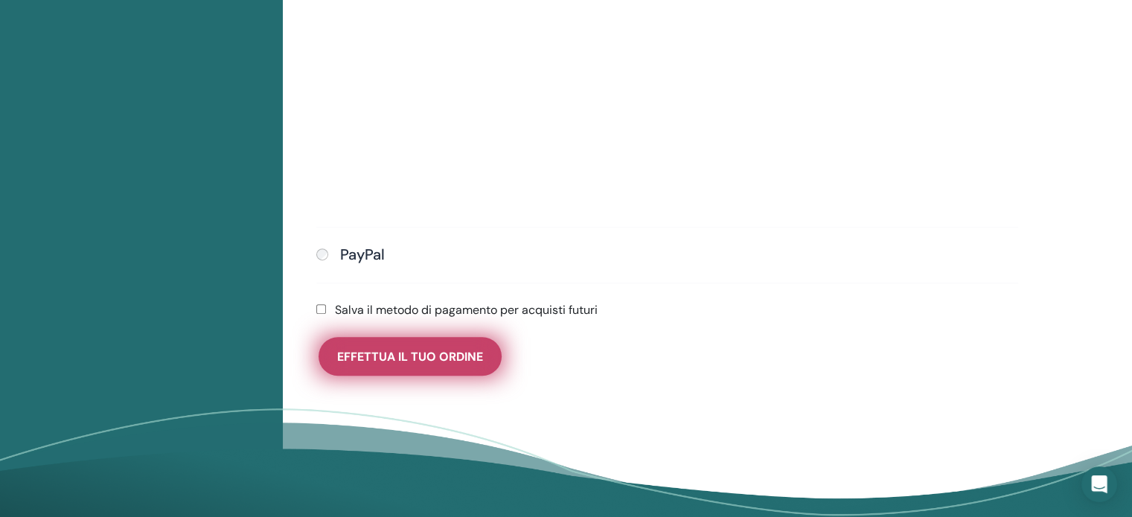
click at [418, 343] on button "Effettua il tuo ordine" at bounding box center [410, 356] width 183 height 39
